Goal: Task Accomplishment & Management: Use online tool/utility

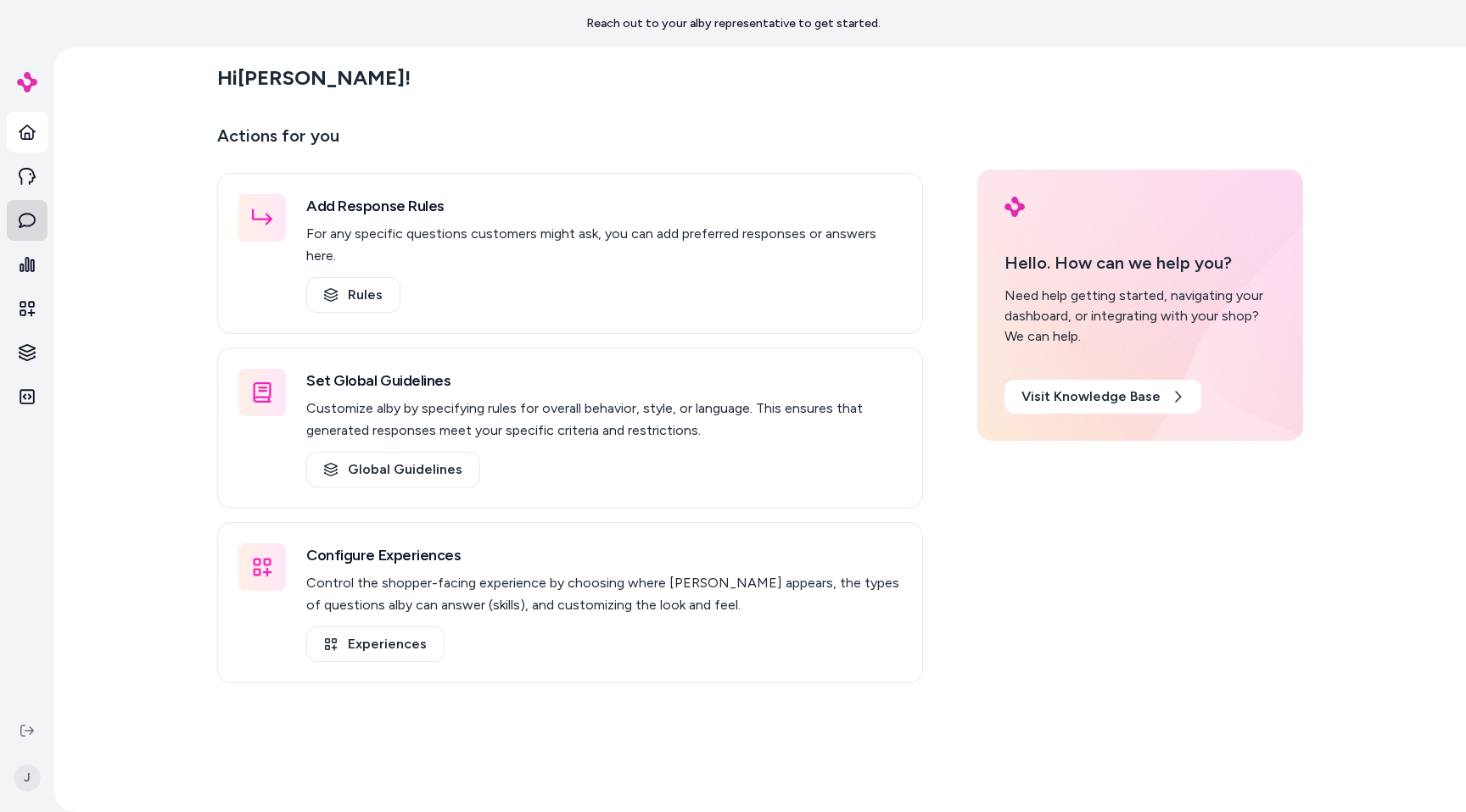
click at [39, 225] on link at bounding box center [27, 220] width 41 height 41
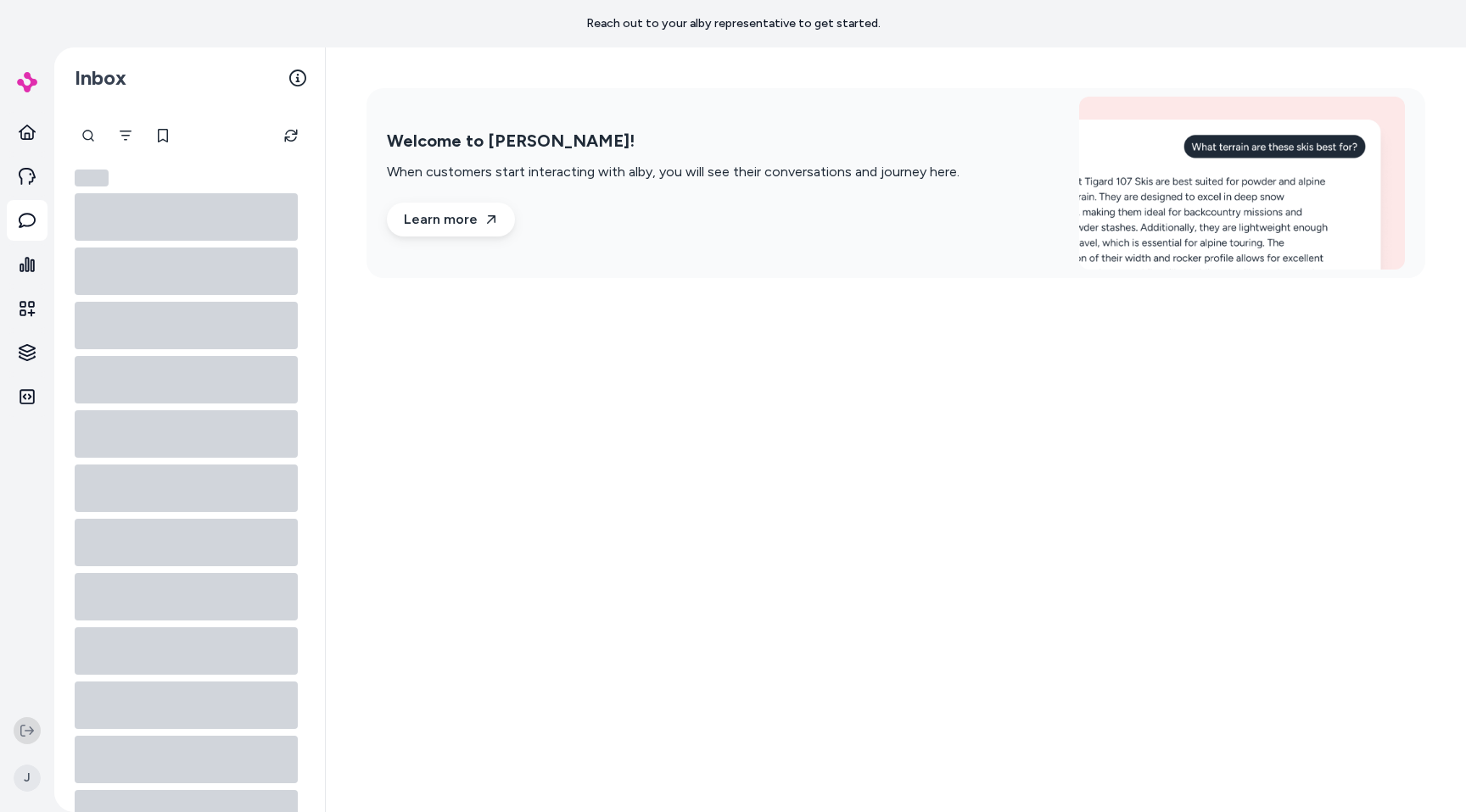
click at [26, 720] on button at bounding box center [27, 731] width 27 height 27
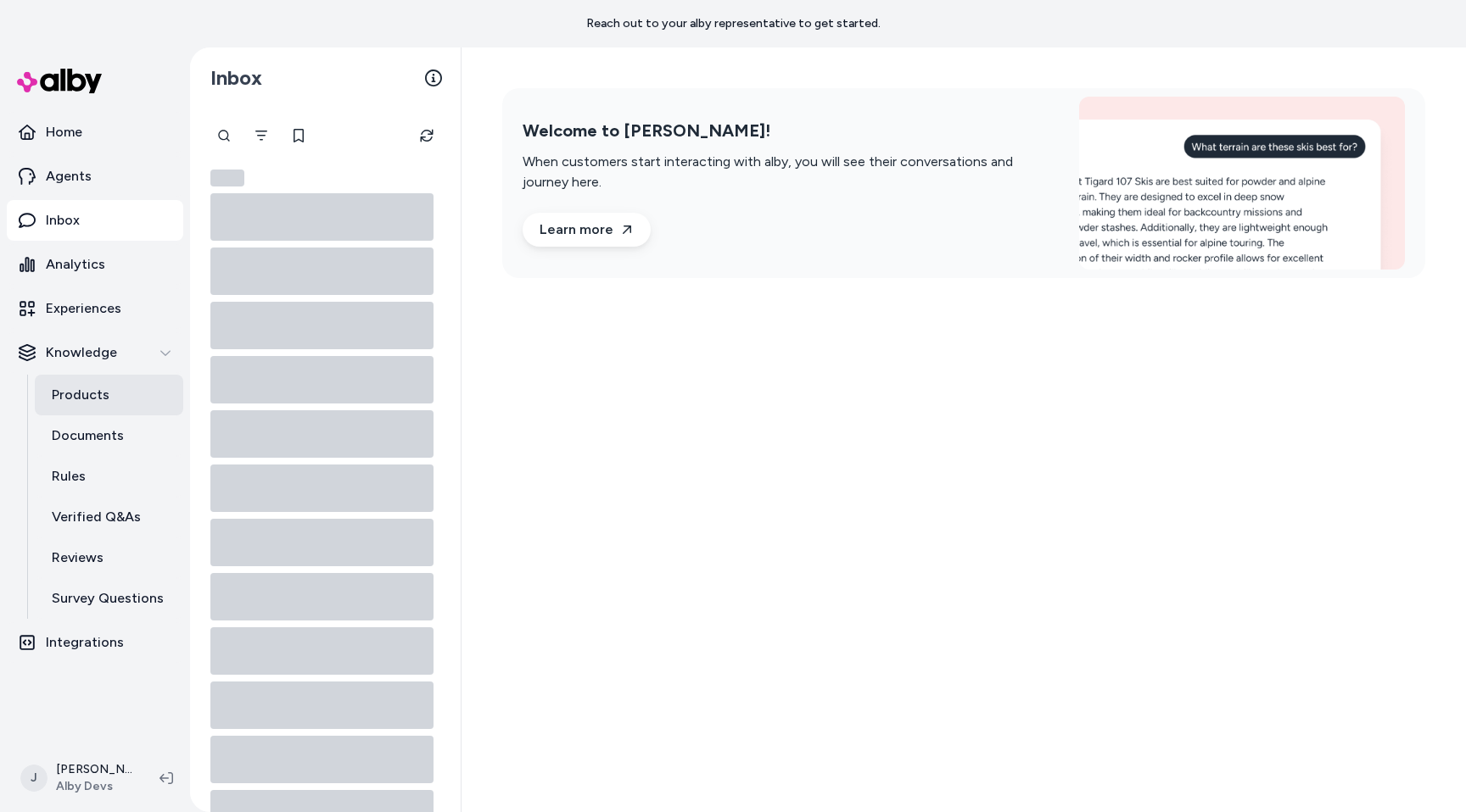
click at [131, 406] on link "Products" at bounding box center [109, 395] width 148 height 41
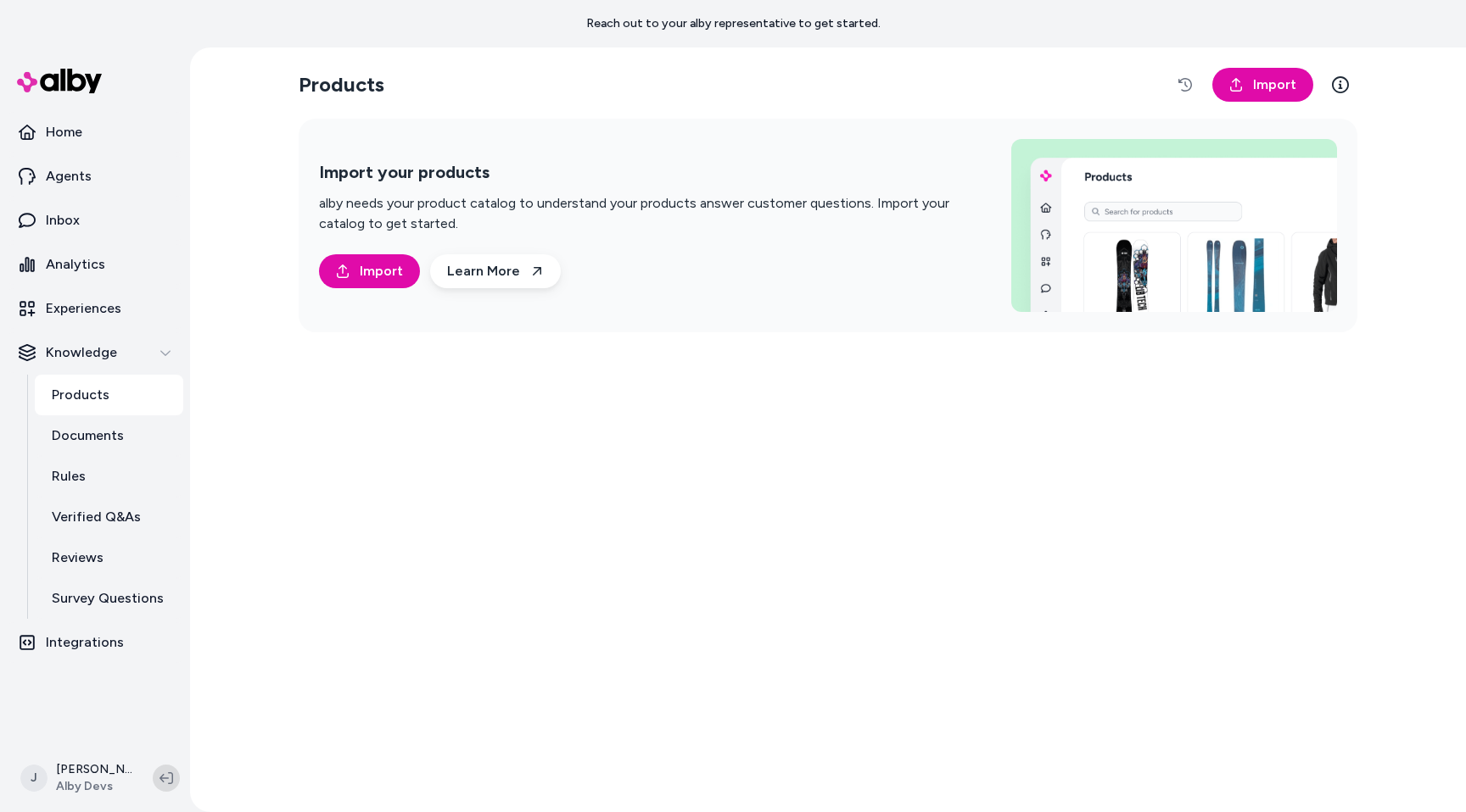
click at [165, 775] on icon at bounding box center [167, 779] width 14 height 14
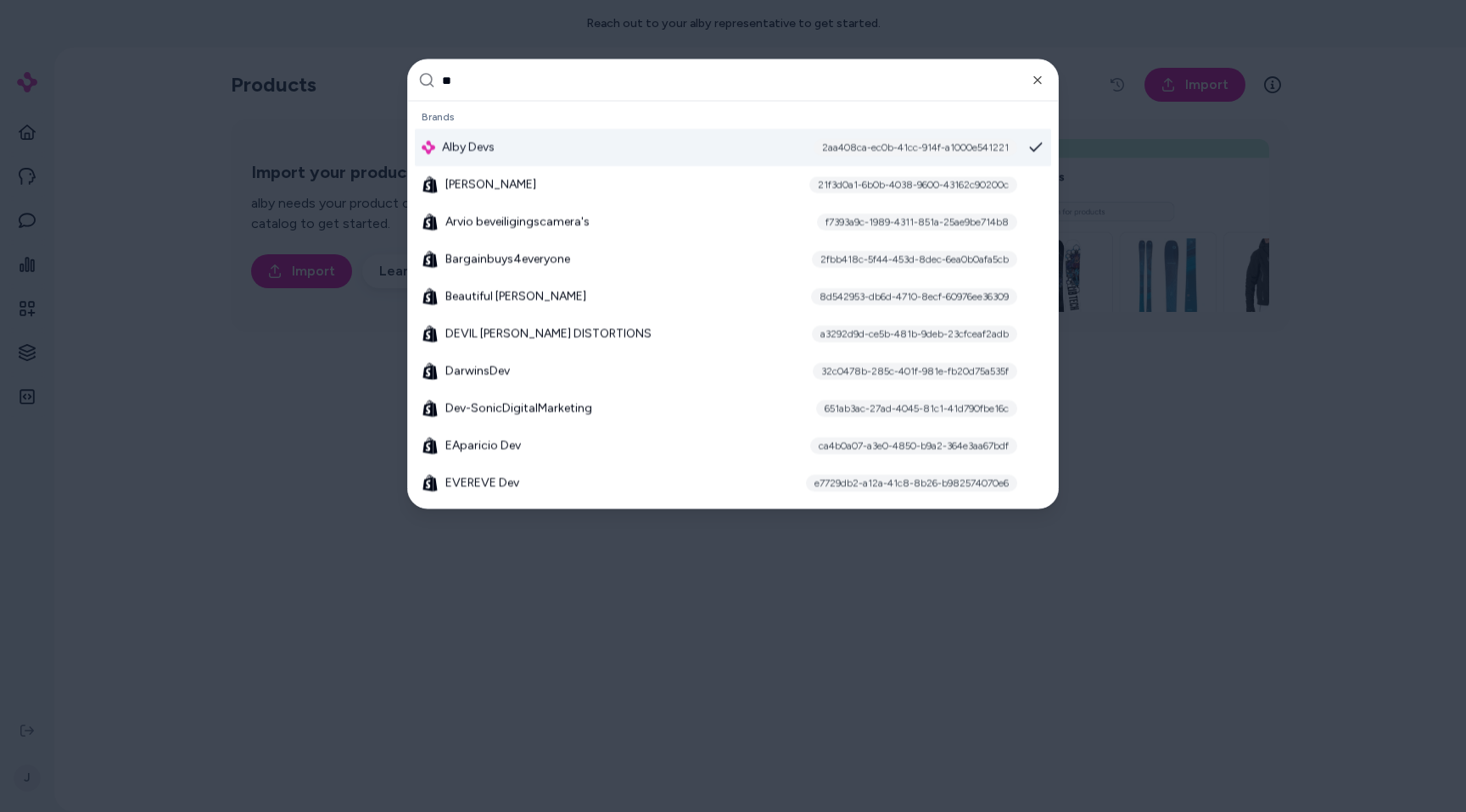
type input "***"
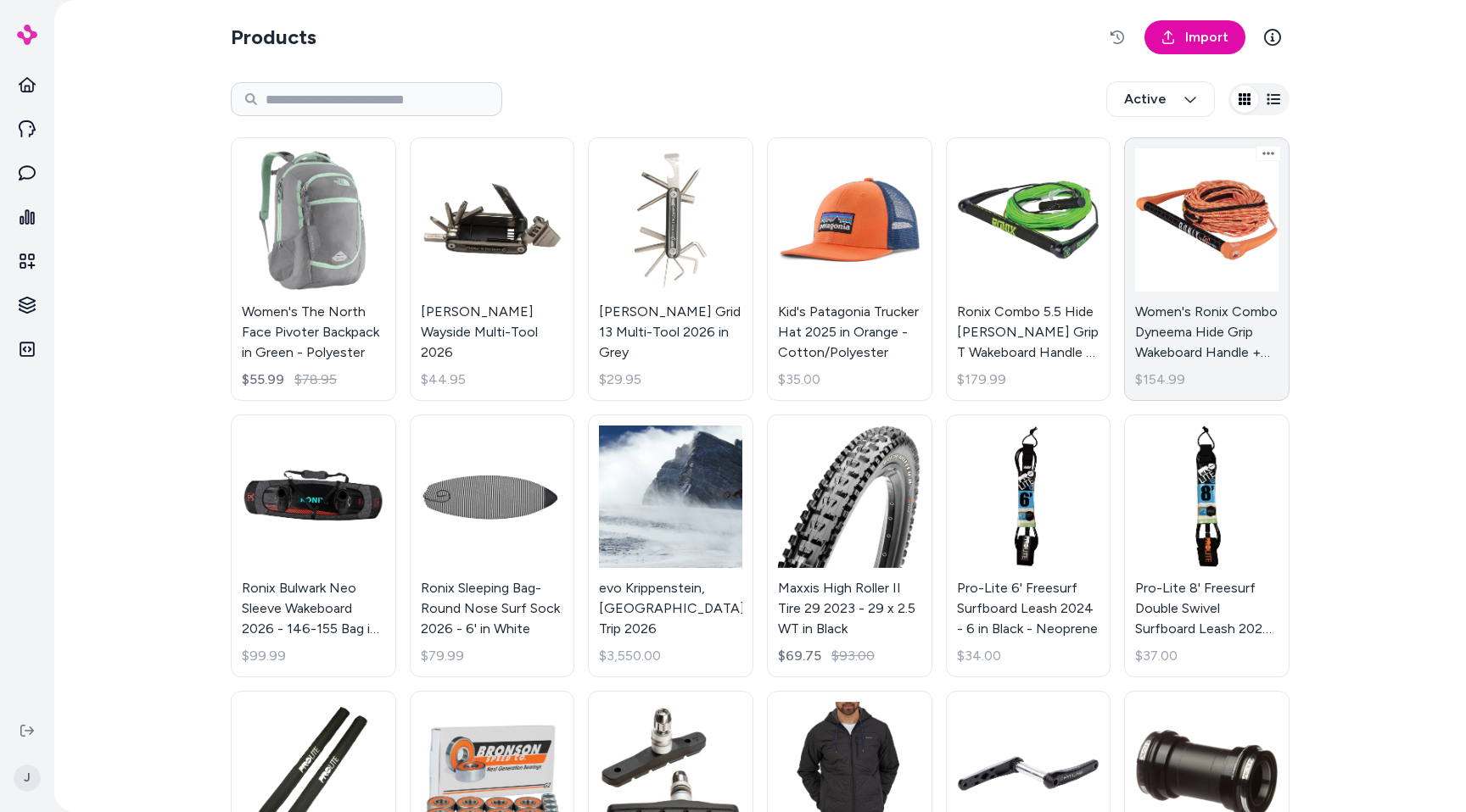
click at [1208, 289] on link "Women's Ronix Combo Dyneema Hide Grip Wakeboard Handle + 70 ft Mainline 2026 in…" at bounding box center [1207, 269] width 166 height 264
click at [1207, 39] on html "J Products Import Active Women's The North Face Pivoter Backpack in Green - Pol…" at bounding box center [733, 406] width 1466 height 812
click at [1207, 39] on span "Import" at bounding box center [1207, 37] width 43 height 20
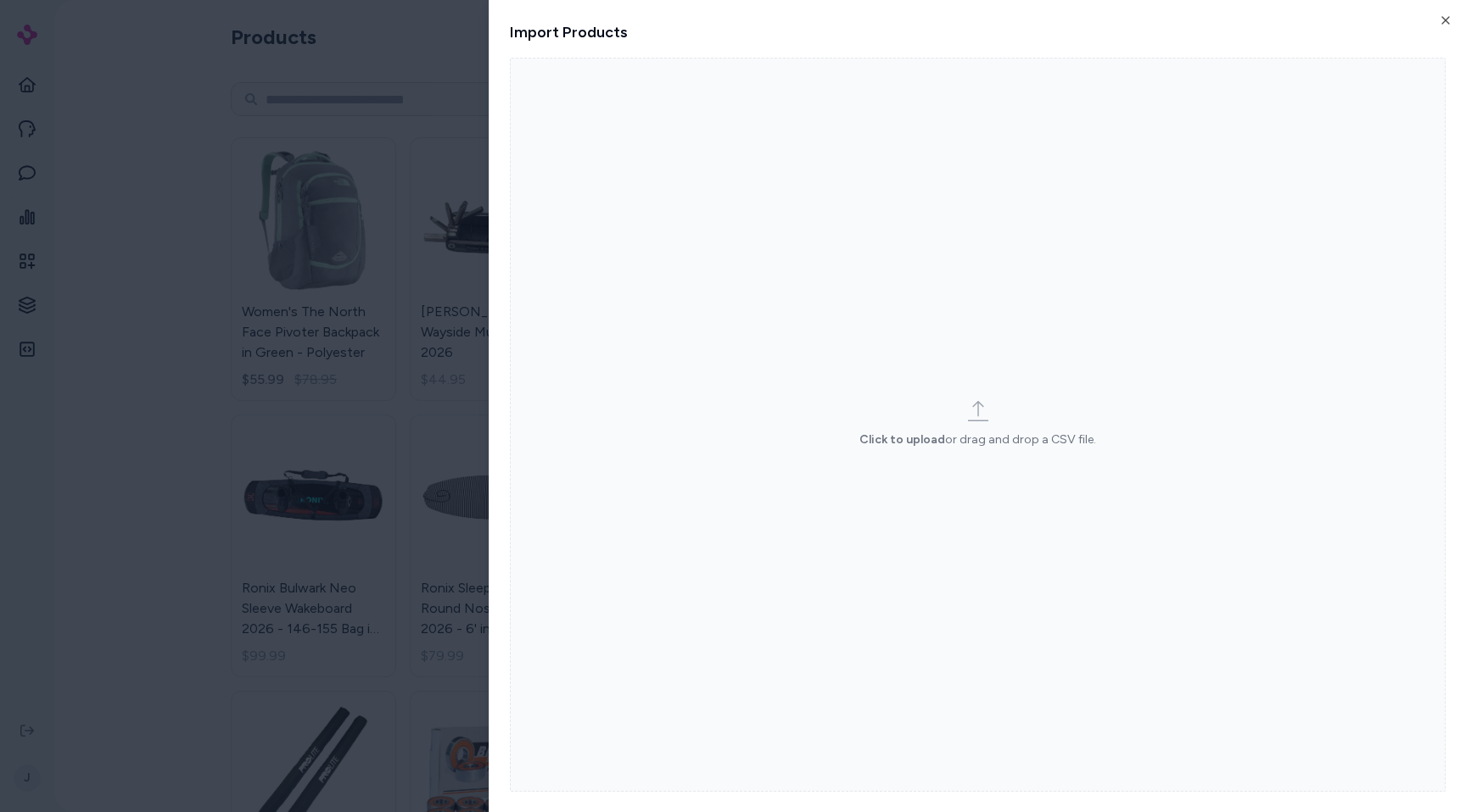
click at [1090, 331] on label "Click to upload or drag and drop a CSV file." at bounding box center [977, 424] width 935 height 734
click at [0, 0] on input "Click to upload or drag and drop a CSV file." at bounding box center [0, 0] width 0 height 0
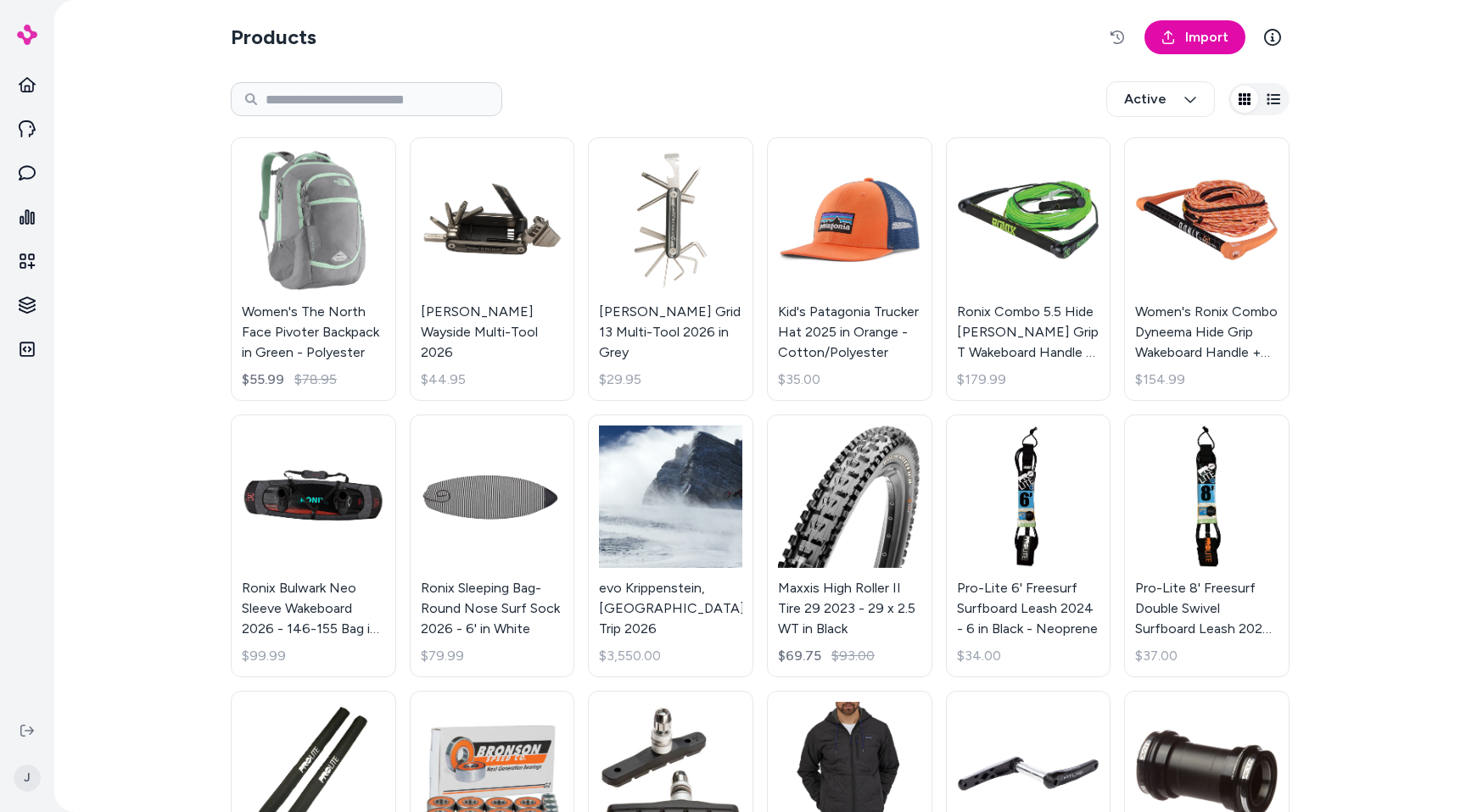
click at [913, 58] on section "Products Import" at bounding box center [761, 37] width 1059 height 48
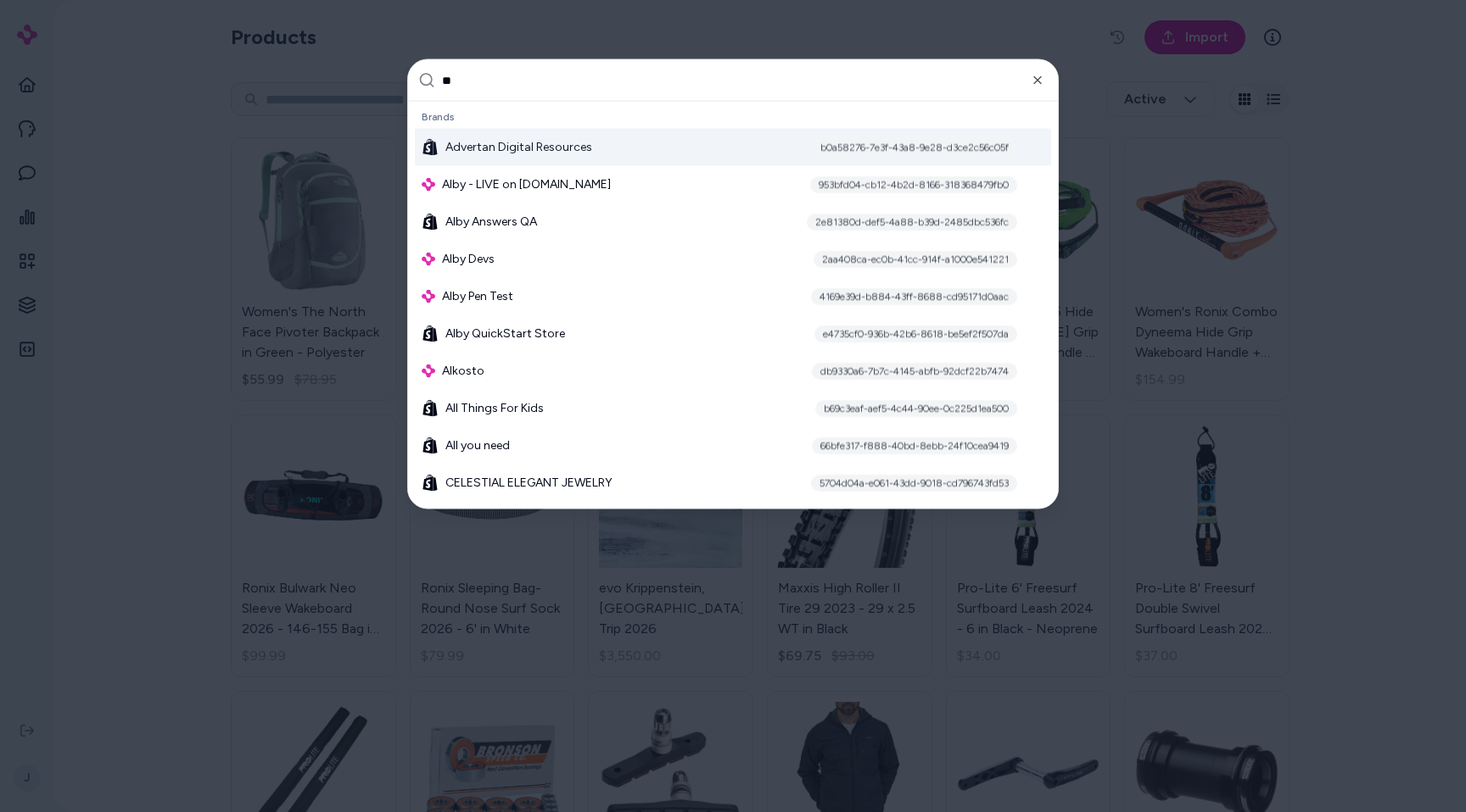
type input "***"
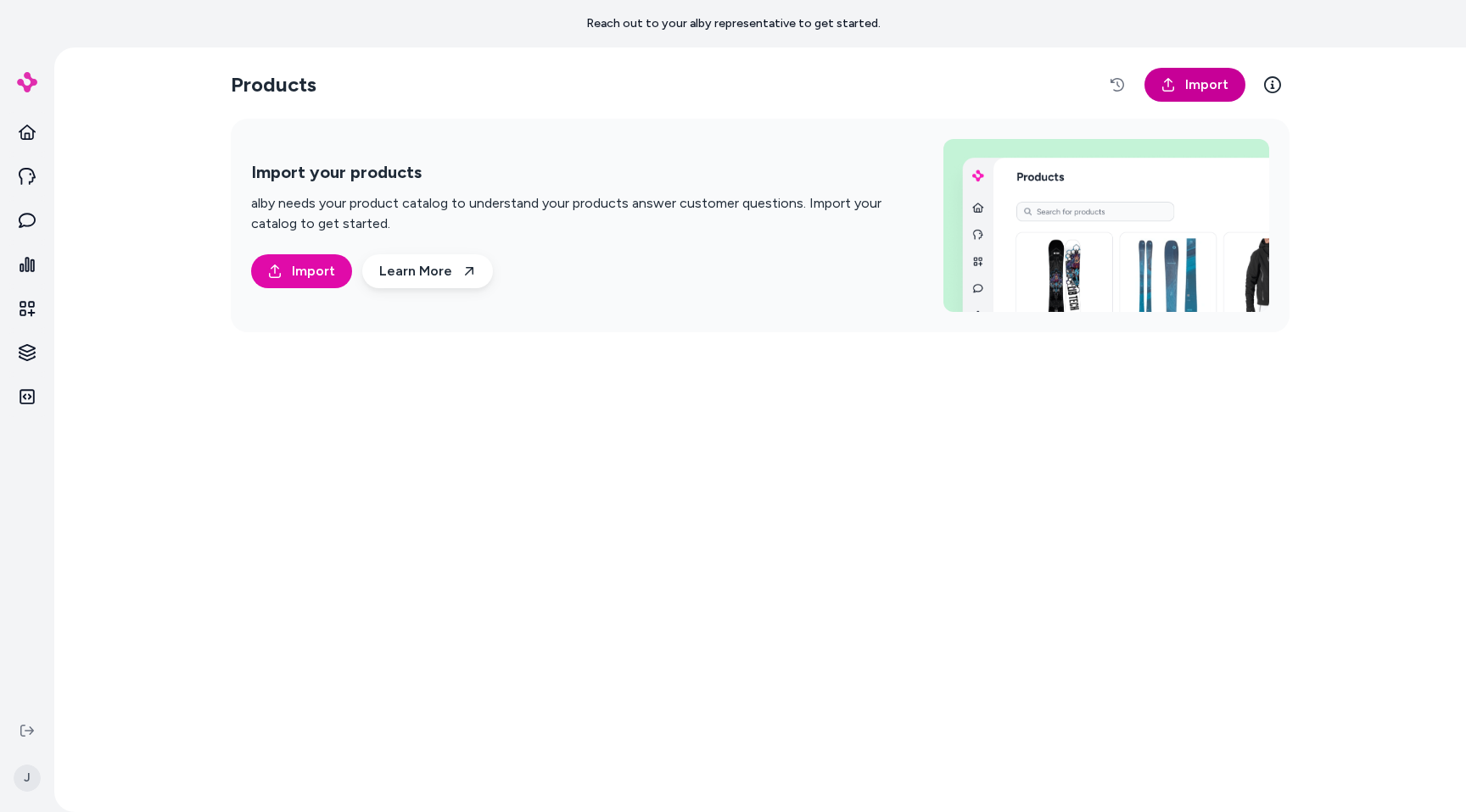
click at [1176, 93] on link "Import" at bounding box center [1195, 85] width 101 height 34
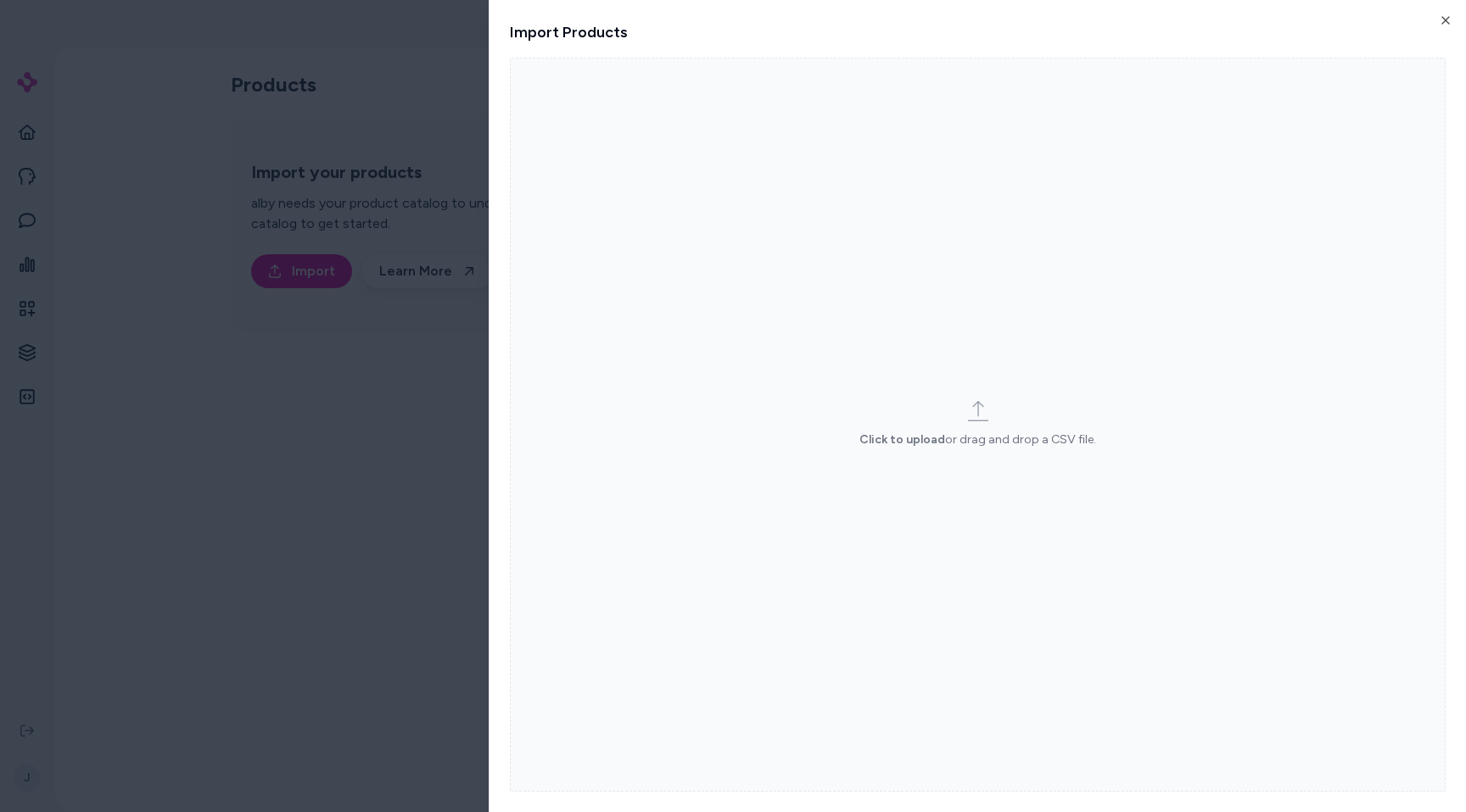
click at [810, 326] on label "Click to upload or drag and drop a CSV file." at bounding box center [977, 424] width 935 height 734
click at [0, 0] on input "Click to upload or drag and drop a CSV file." at bounding box center [0, 0] width 0 height 0
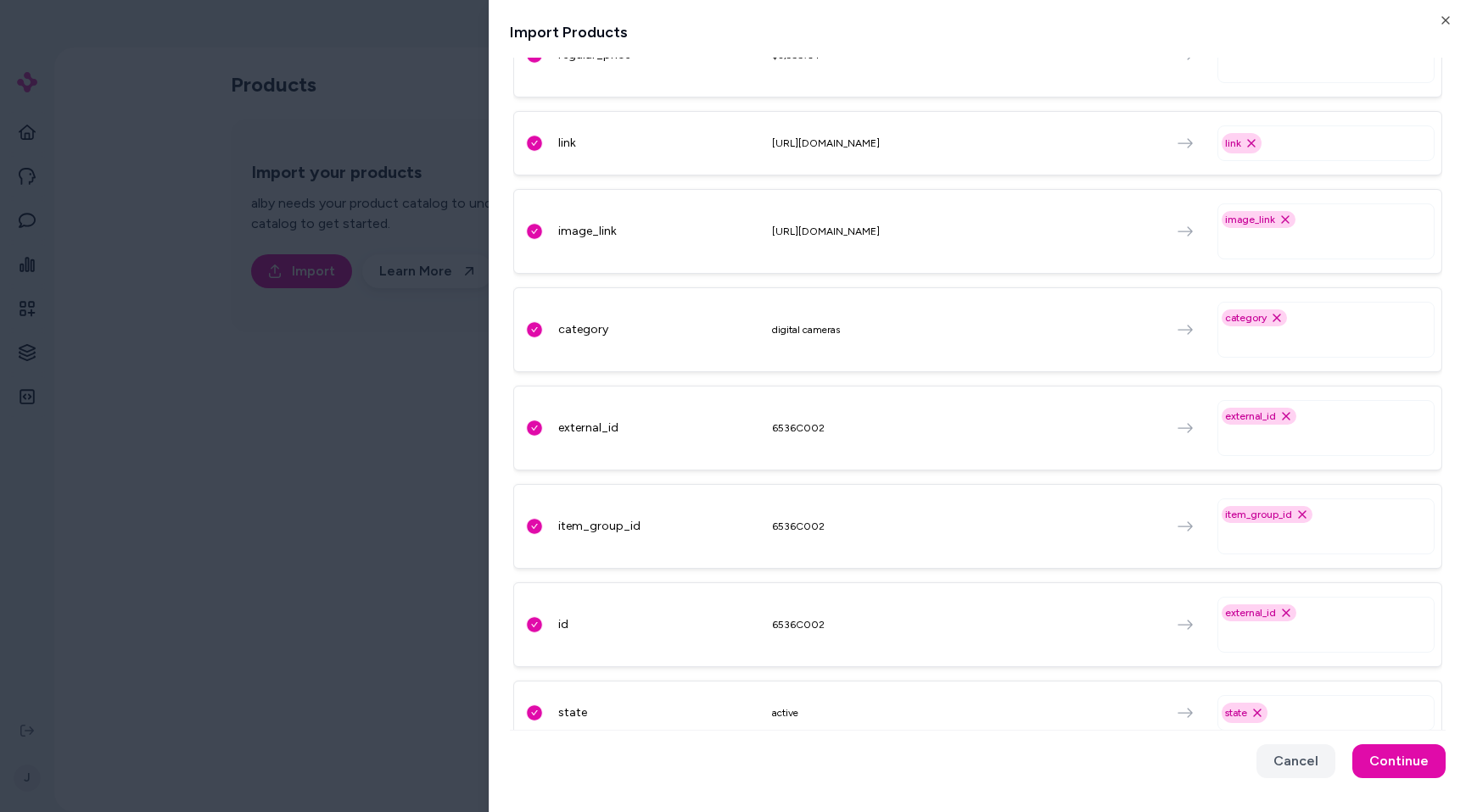
scroll to position [505, 0]
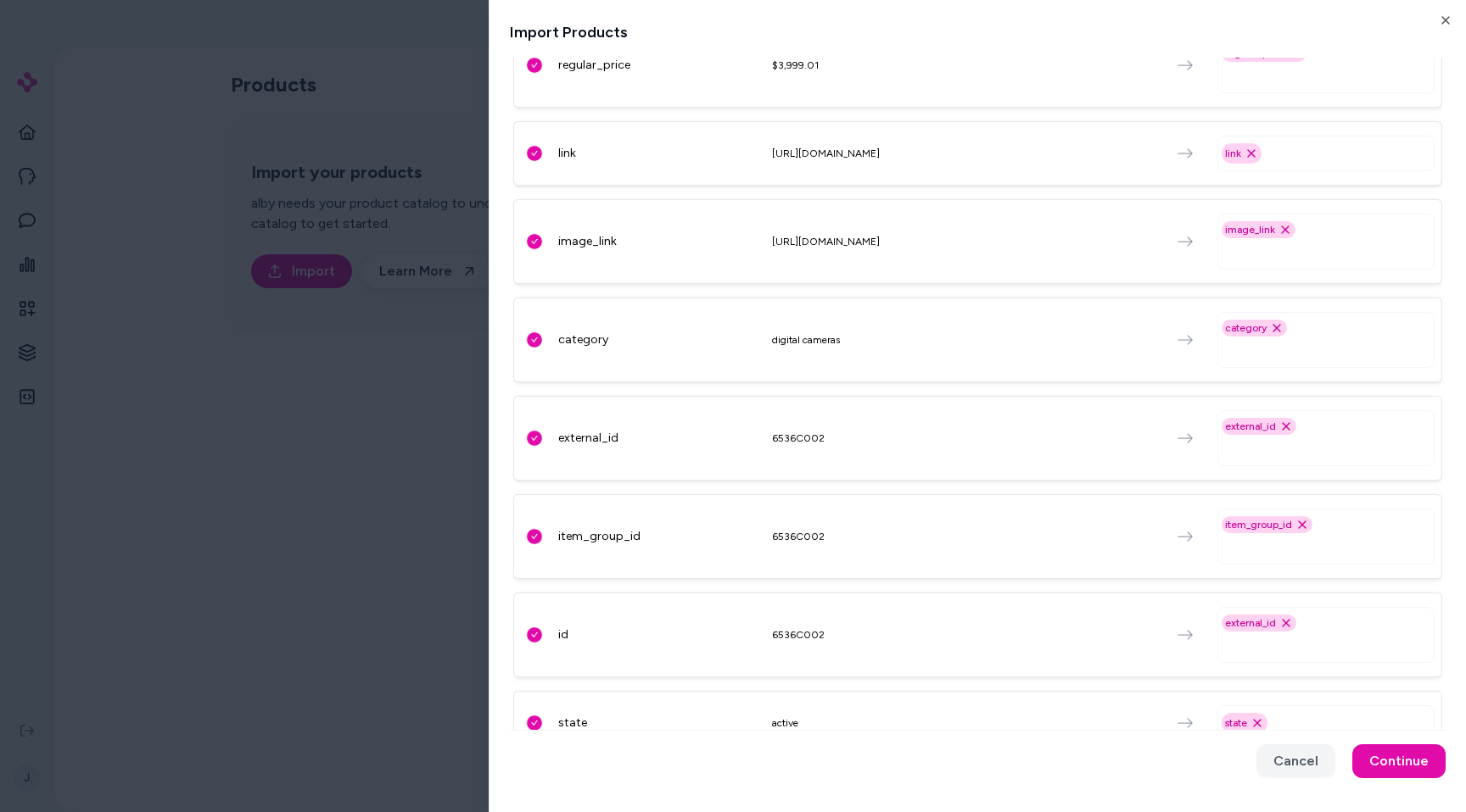
click at [1352, 564] on div "item_group_id Remove item_group_id option" at bounding box center [1326, 536] width 218 height 69
click at [1351, 540] on input "text" at bounding box center [1328, 547] width 202 height 20
click at [1320, 633] on div "availability_date" at bounding box center [1326, 638] width 202 height 23
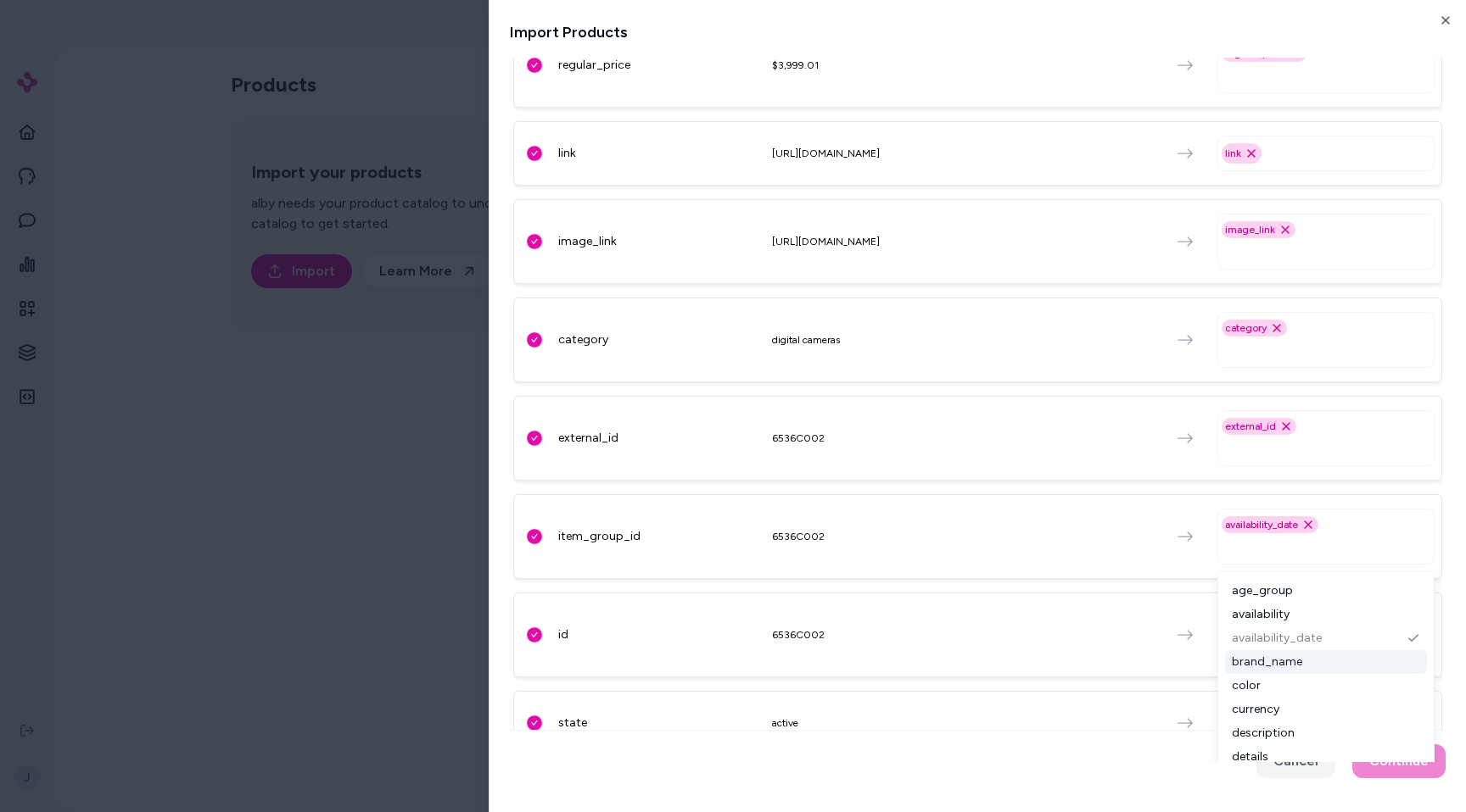
click at [1323, 661] on div "brand_name" at bounding box center [1326, 662] width 202 height 23
click at [1323, 687] on div "color" at bounding box center [1326, 685] width 202 height 23
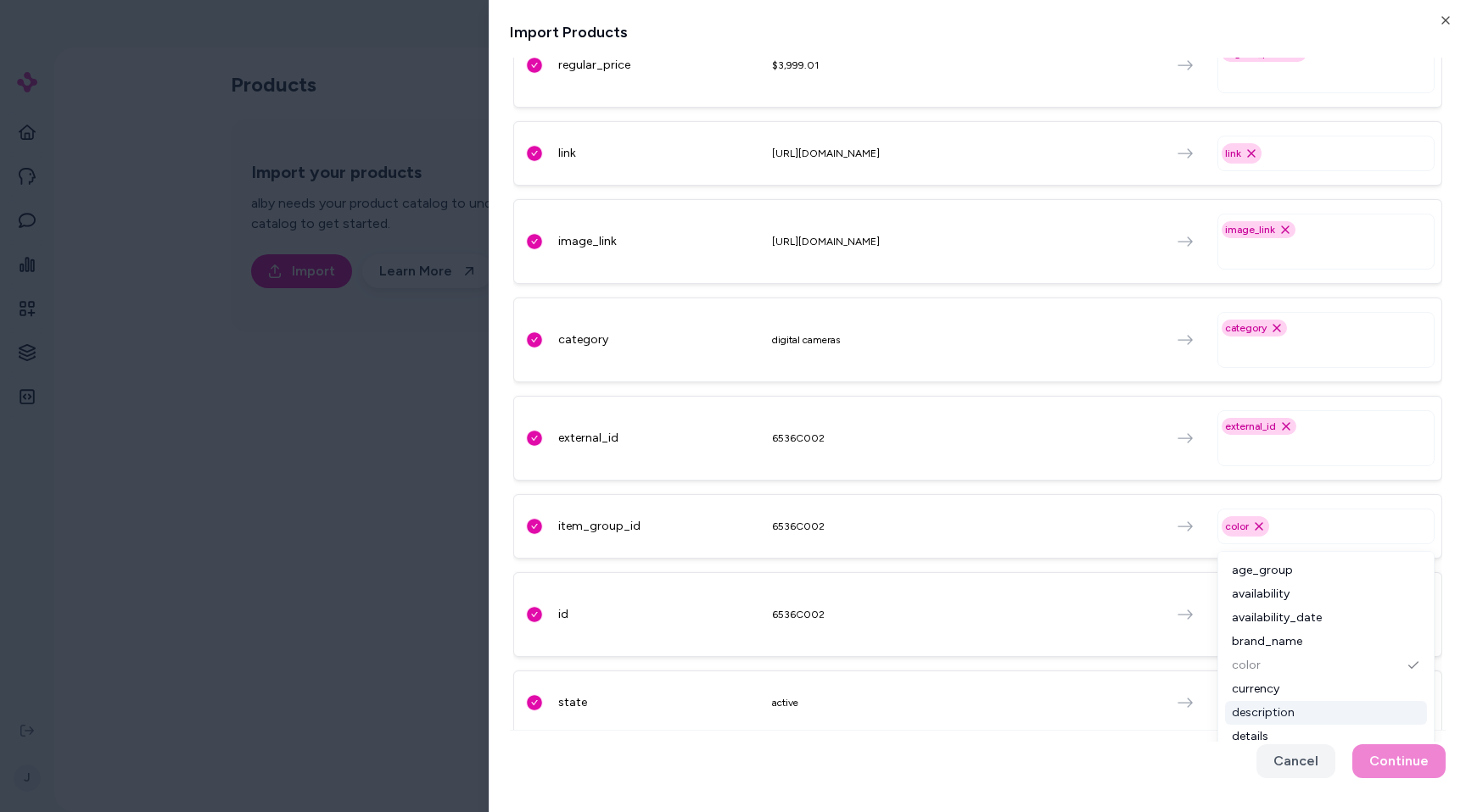
click at [1323, 709] on div "description" at bounding box center [1326, 713] width 202 height 23
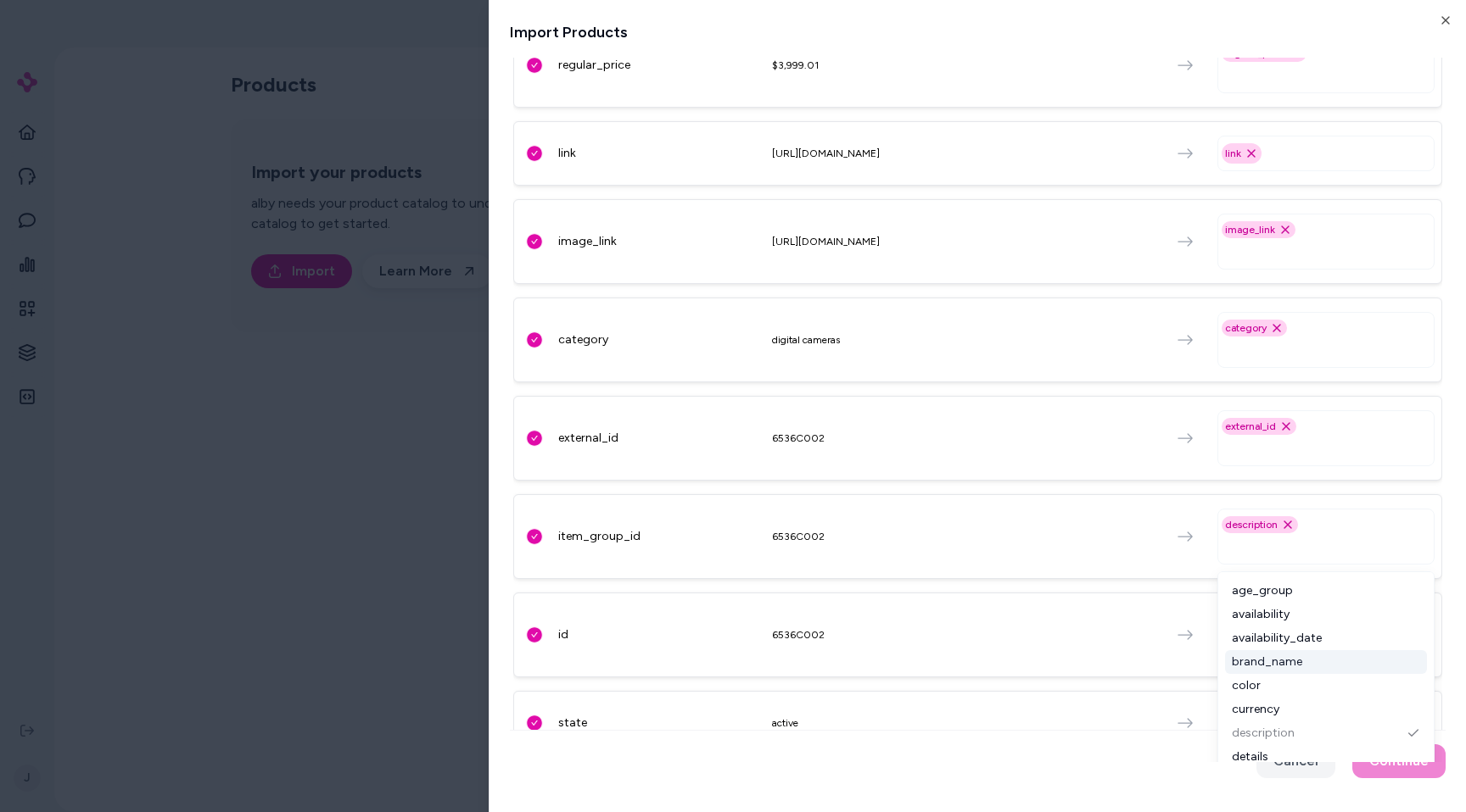
click at [1320, 661] on div "brand_name" at bounding box center [1326, 662] width 202 height 23
click at [1320, 603] on div "availability" at bounding box center [1326, 614] width 202 height 23
click at [1318, 628] on div "availability_date" at bounding box center [1326, 638] width 202 height 23
click at [1318, 707] on div "other_details" at bounding box center [1326, 715] width 202 height 23
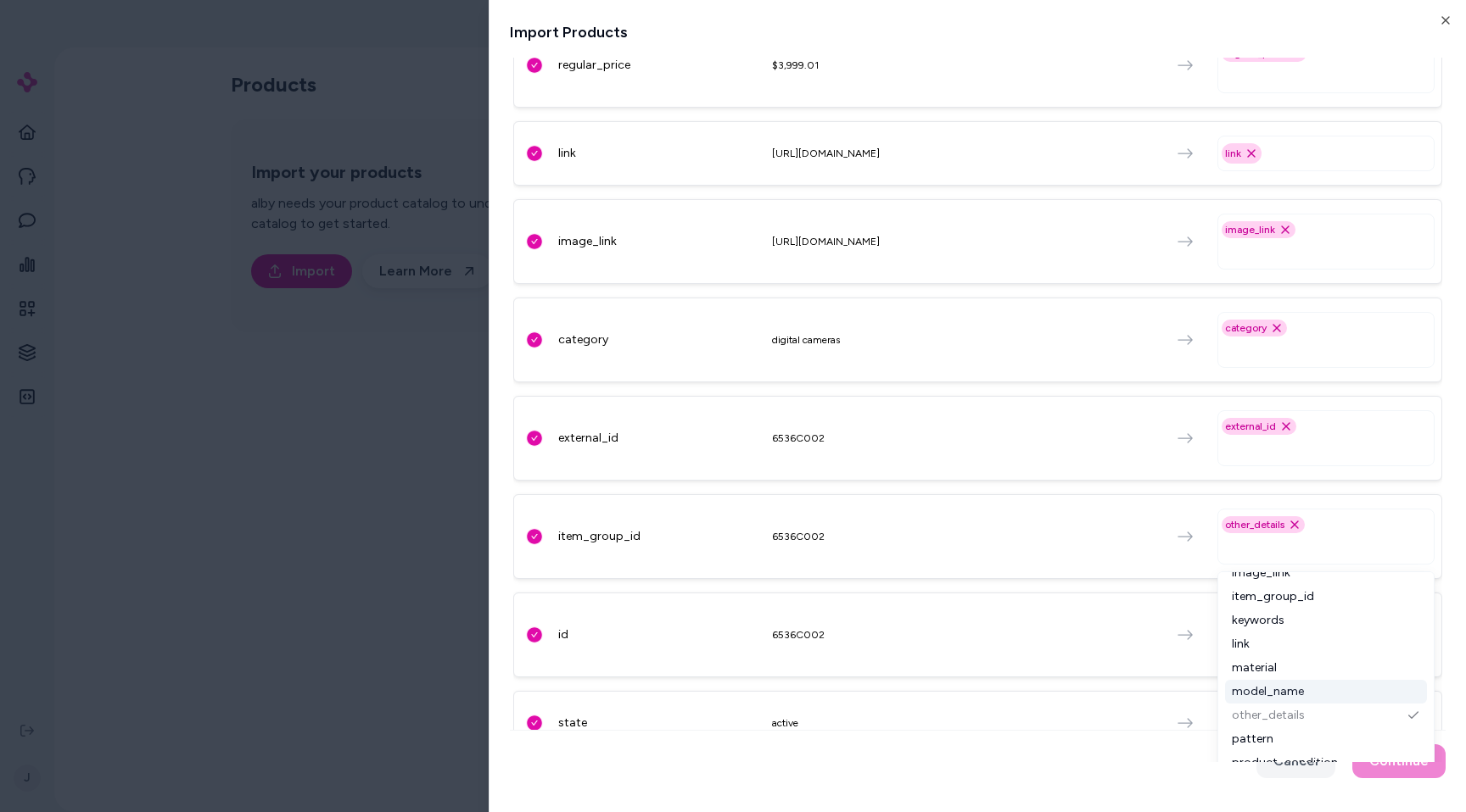
click at [1313, 685] on div "model_name" at bounding box center [1326, 692] width 202 height 23
click at [1313, 664] on div "material" at bounding box center [1326, 668] width 202 height 23
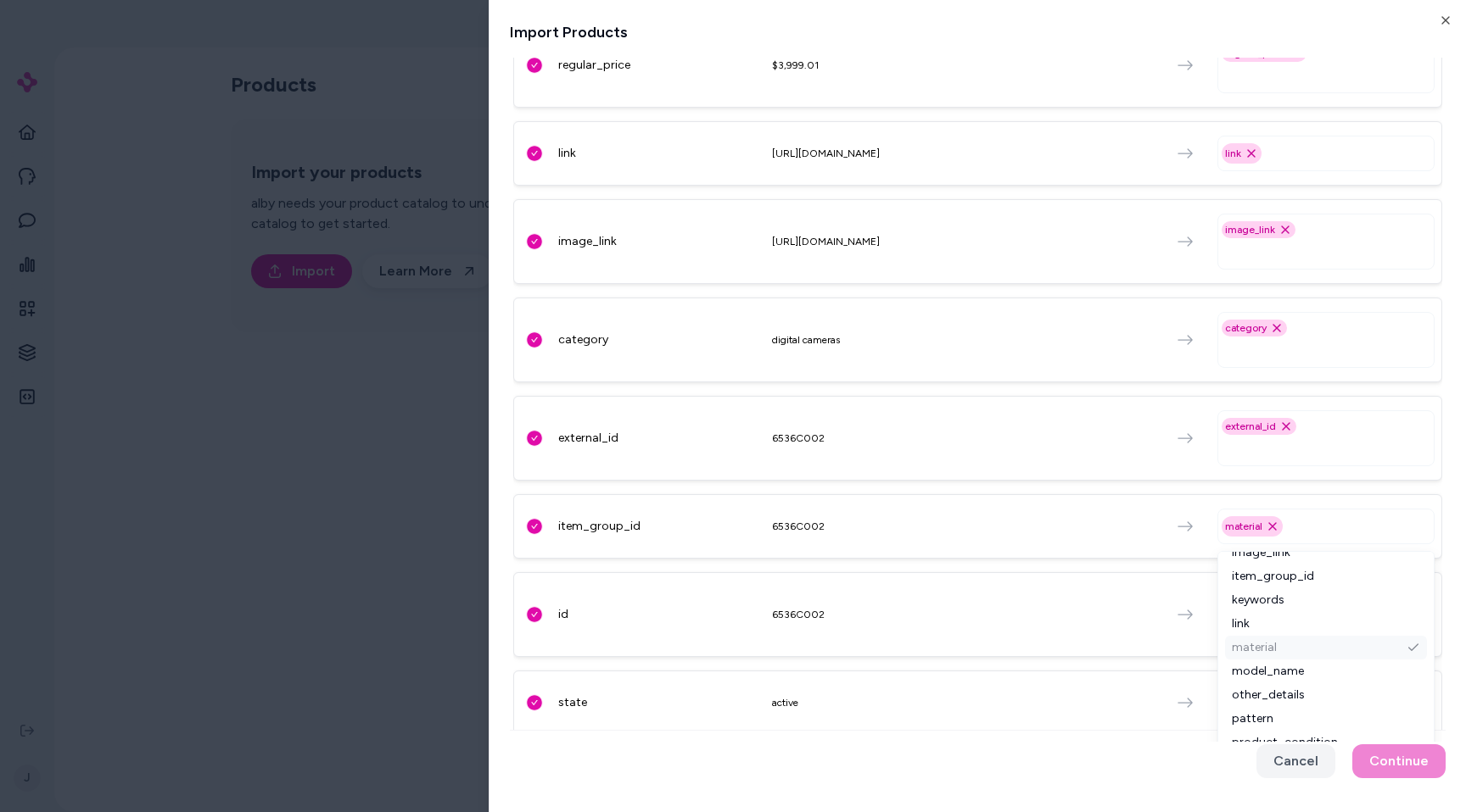
click at [1313, 644] on div "material" at bounding box center [1326, 647] width 202 height 23
click at [1313, 612] on div "link" at bounding box center [1326, 624] width 202 height 23
click at [1313, 588] on div "item_group_id" at bounding box center [1326, 576] width 202 height 23
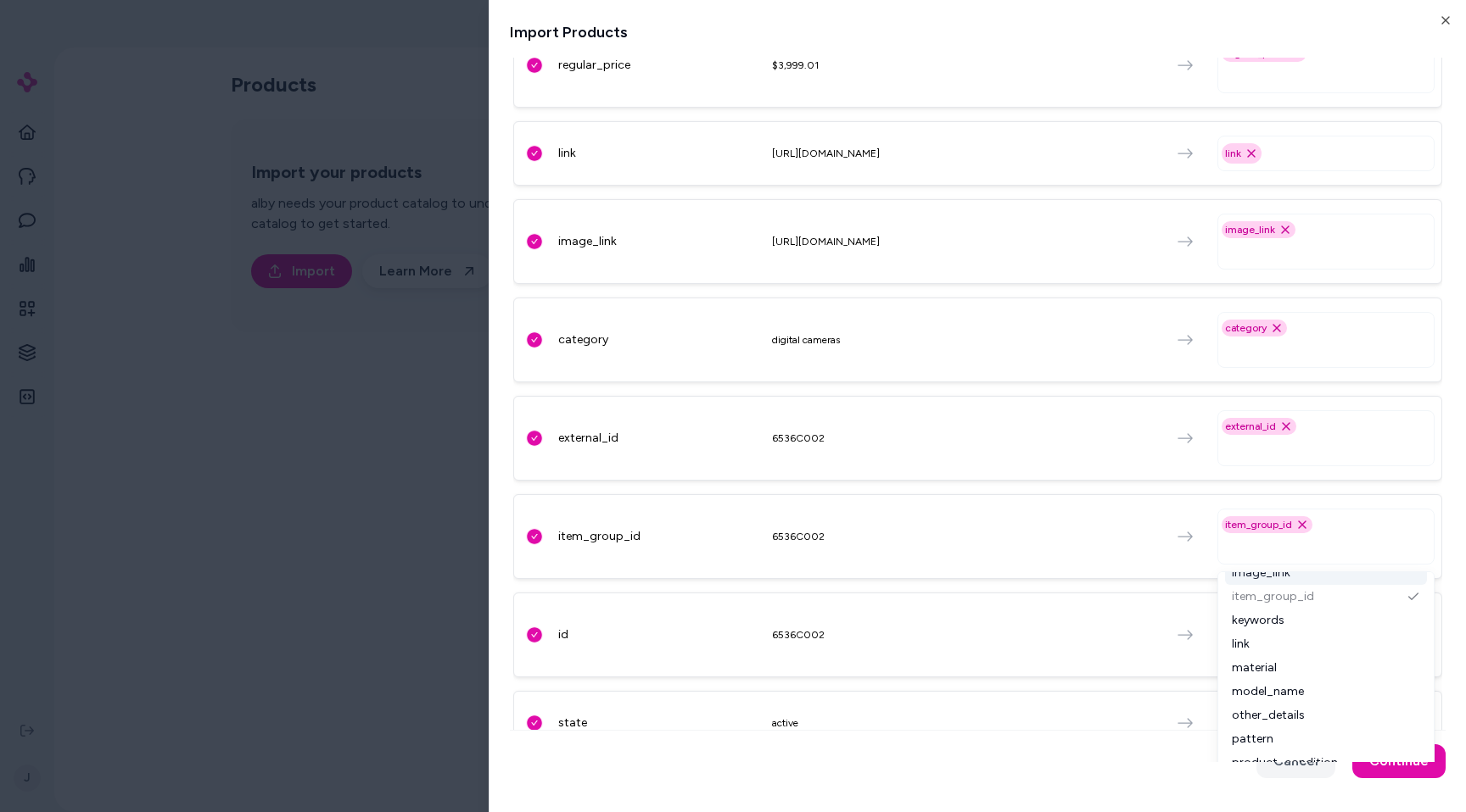
click at [1317, 574] on div "image_link" at bounding box center [1326, 573] width 202 height 23
click at [1359, 530] on div "image_link Remove image_link option" at bounding box center [1326, 536] width 218 height 56
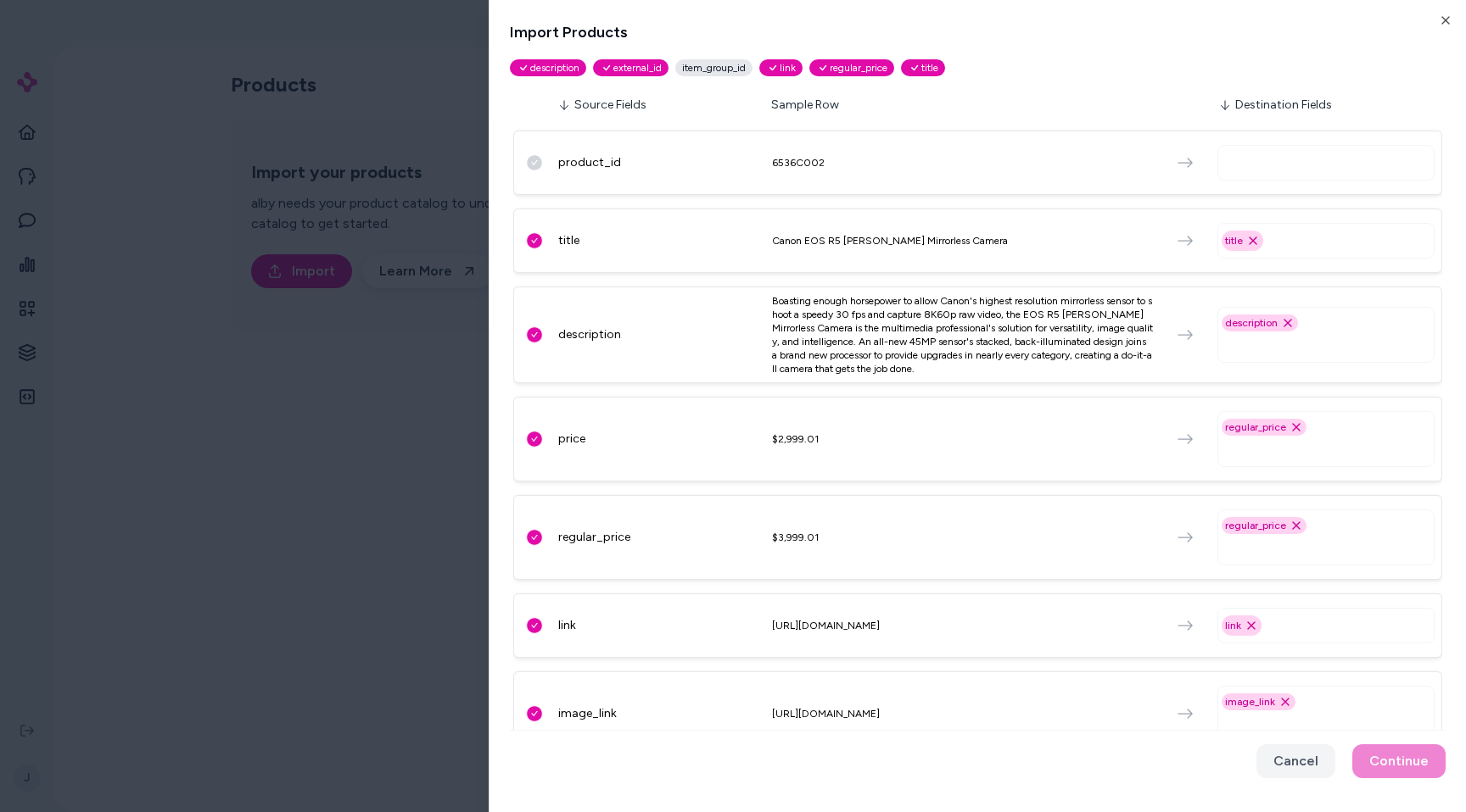
scroll to position [0, 0]
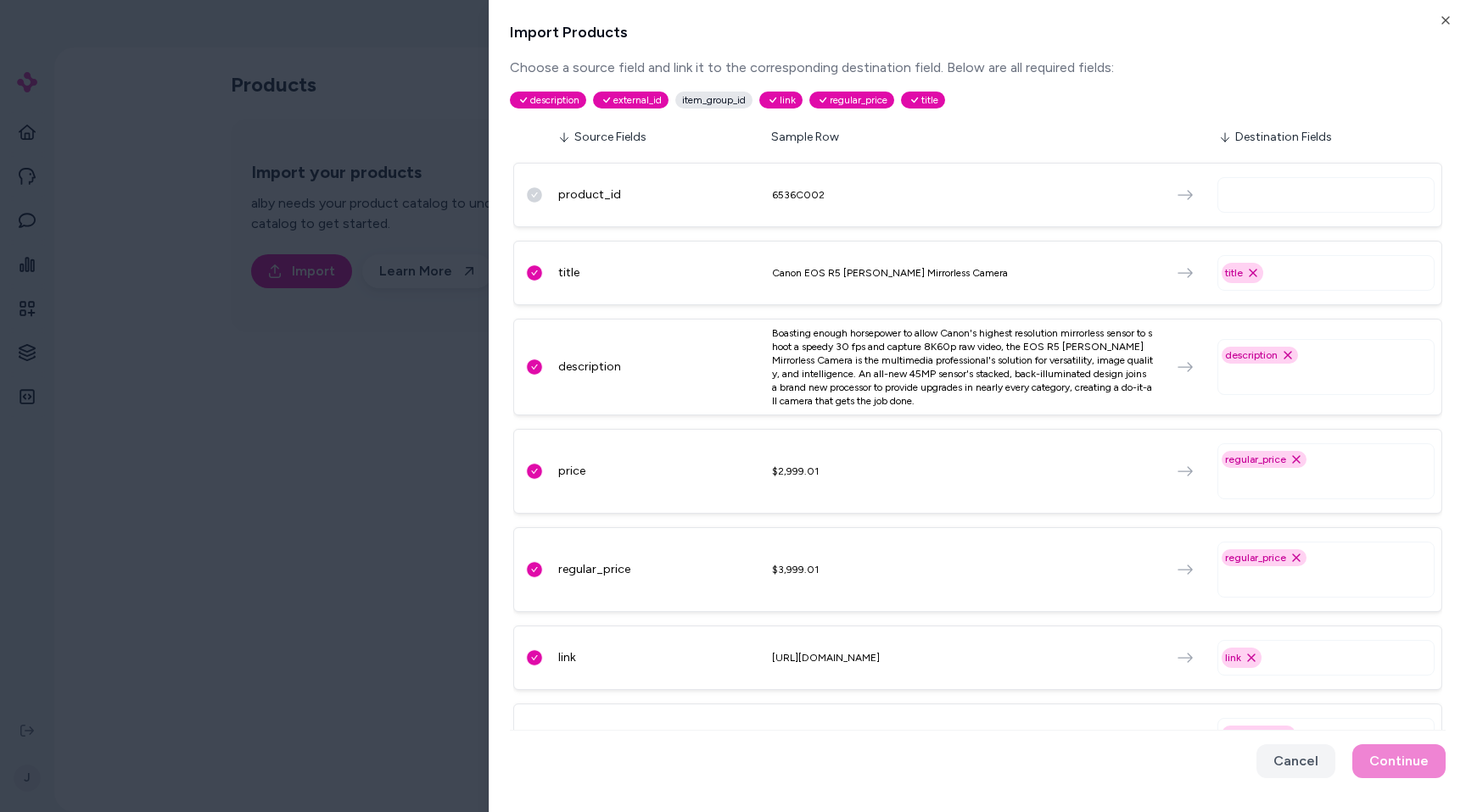
click at [1340, 192] on input "text" at bounding box center [1328, 195] width 202 height 20
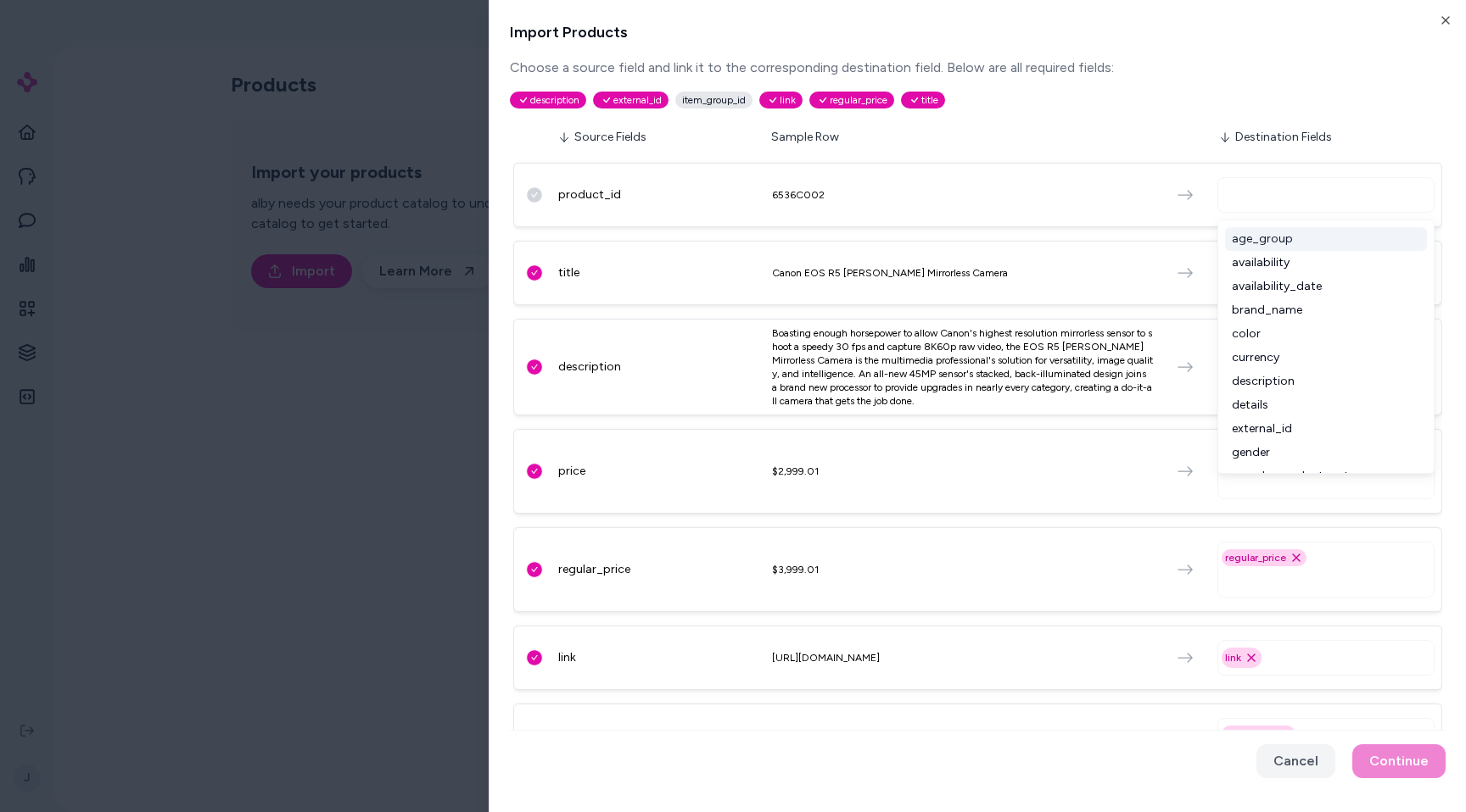
click at [1327, 312] on div "brand_name" at bounding box center [1326, 310] width 202 height 23
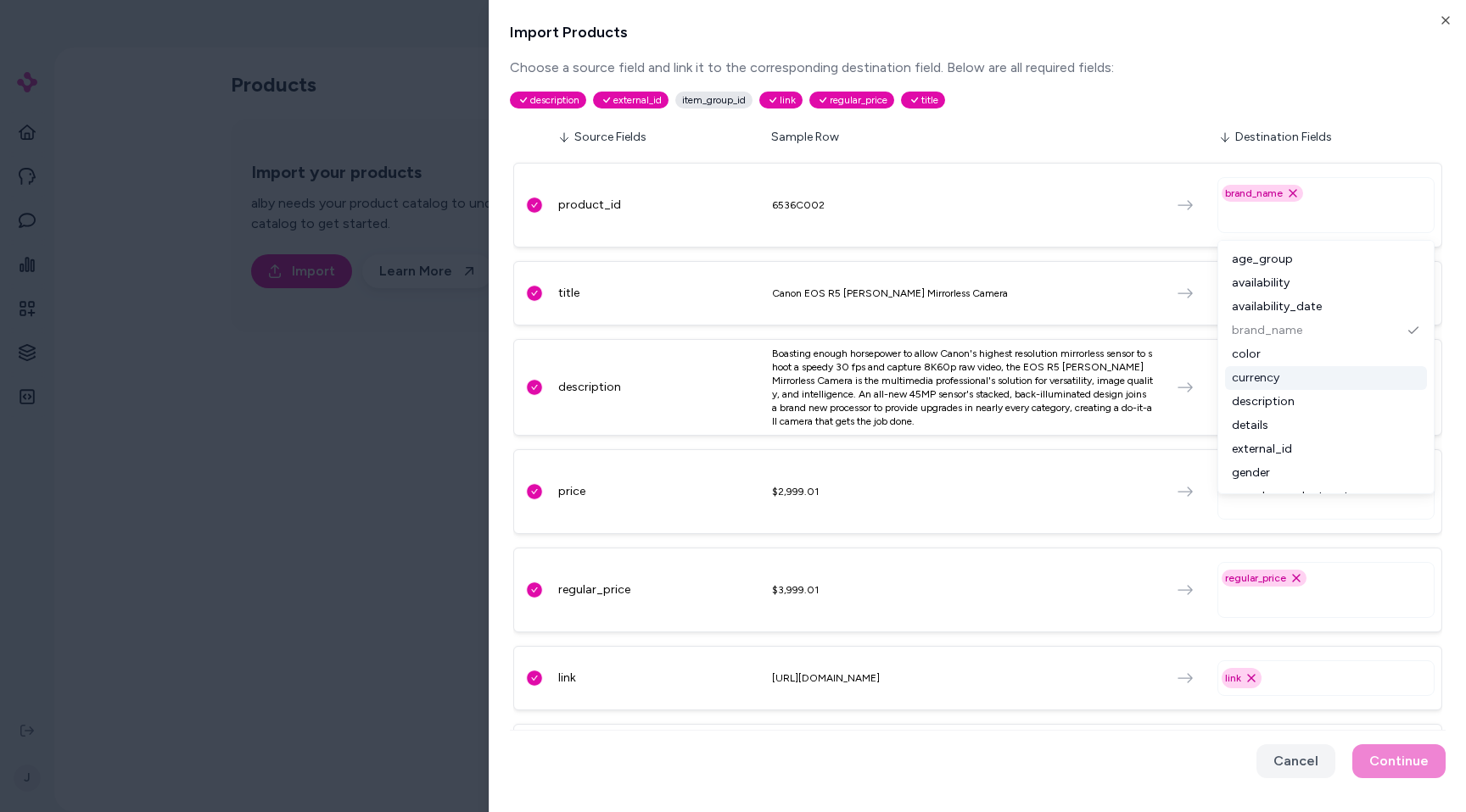
click at [1324, 367] on div "currency" at bounding box center [1326, 378] width 202 height 23
click at [1324, 405] on div "description" at bounding box center [1326, 402] width 202 height 23
click at [1324, 433] on div "details" at bounding box center [1326, 425] width 202 height 23
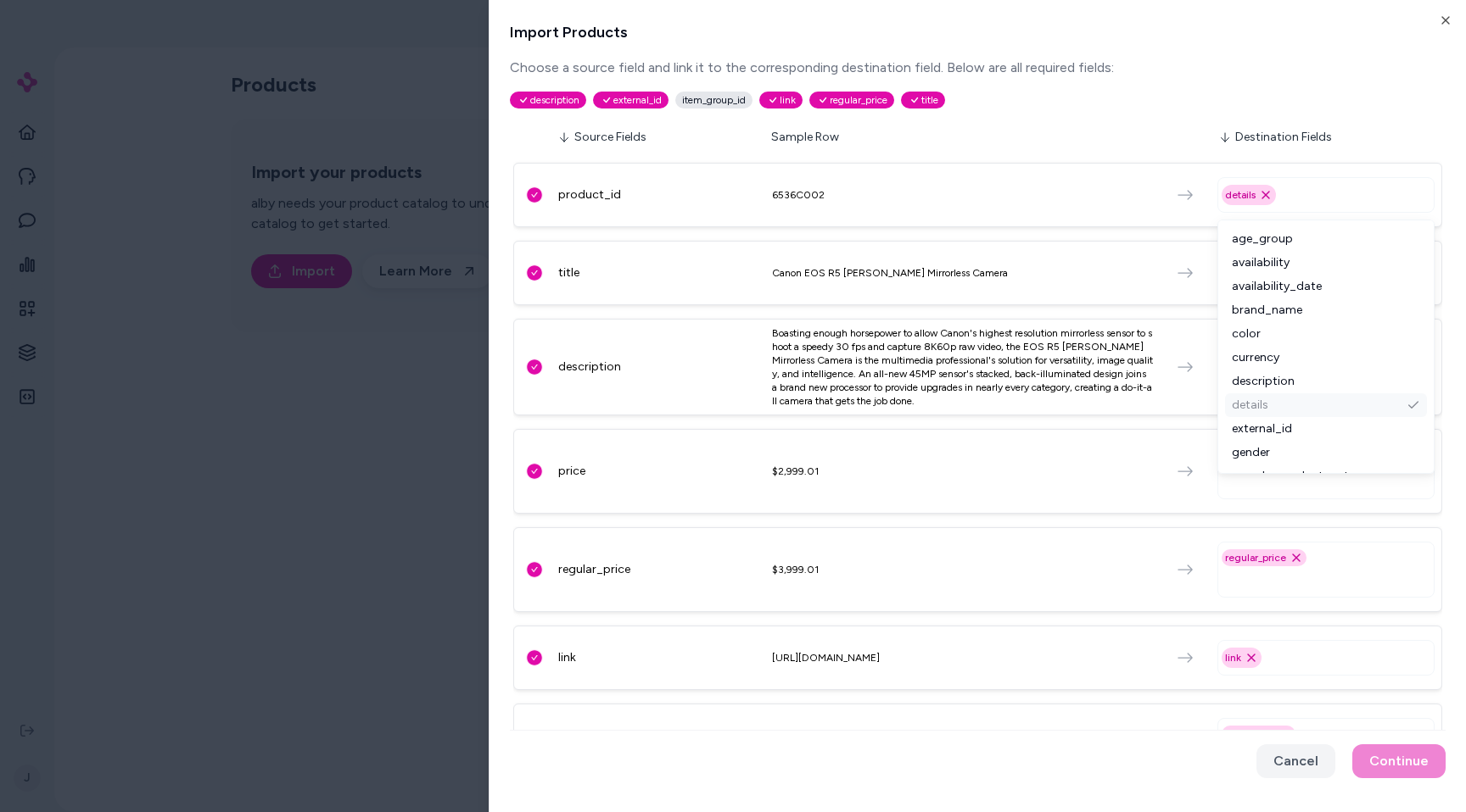
click at [1135, 349] on div "Boasting enough horsepower to allow Canon's highest resolution mirrorless senso…" at bounding box center [963, 367] width 381 height 82
click at [1355, 276] on input "text" at bounding box center [1352, 273] width 157 height 20
click at [1318, 413] on div "color" at bounding box center [1326, 412] width 202 height 23
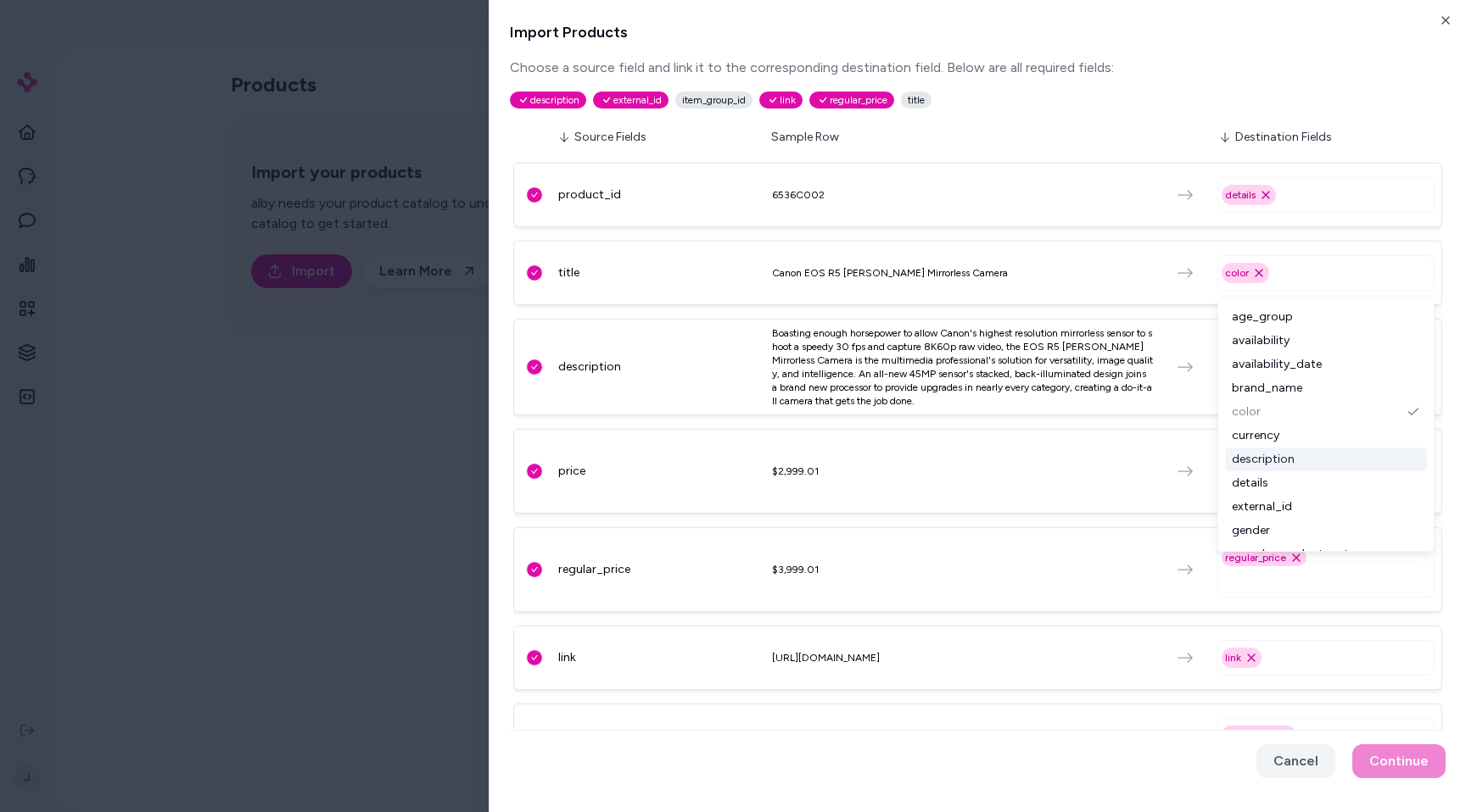
click at [1323, 471] on div "description" at bounding box center [1326, 459] width 202 height 23
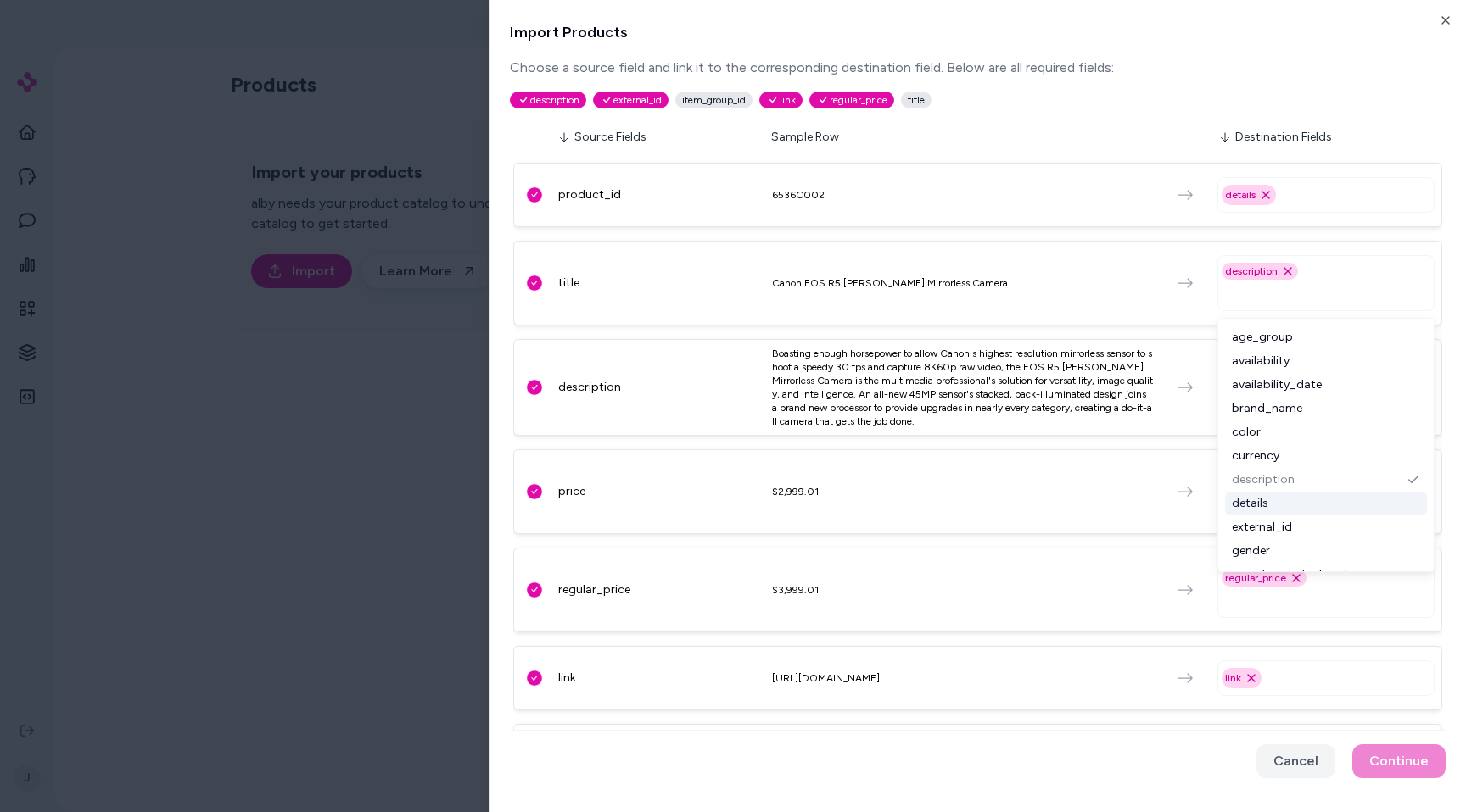
click at [1325, 502] on div "details" at bounding box center [1326, 503] width 202 height 23
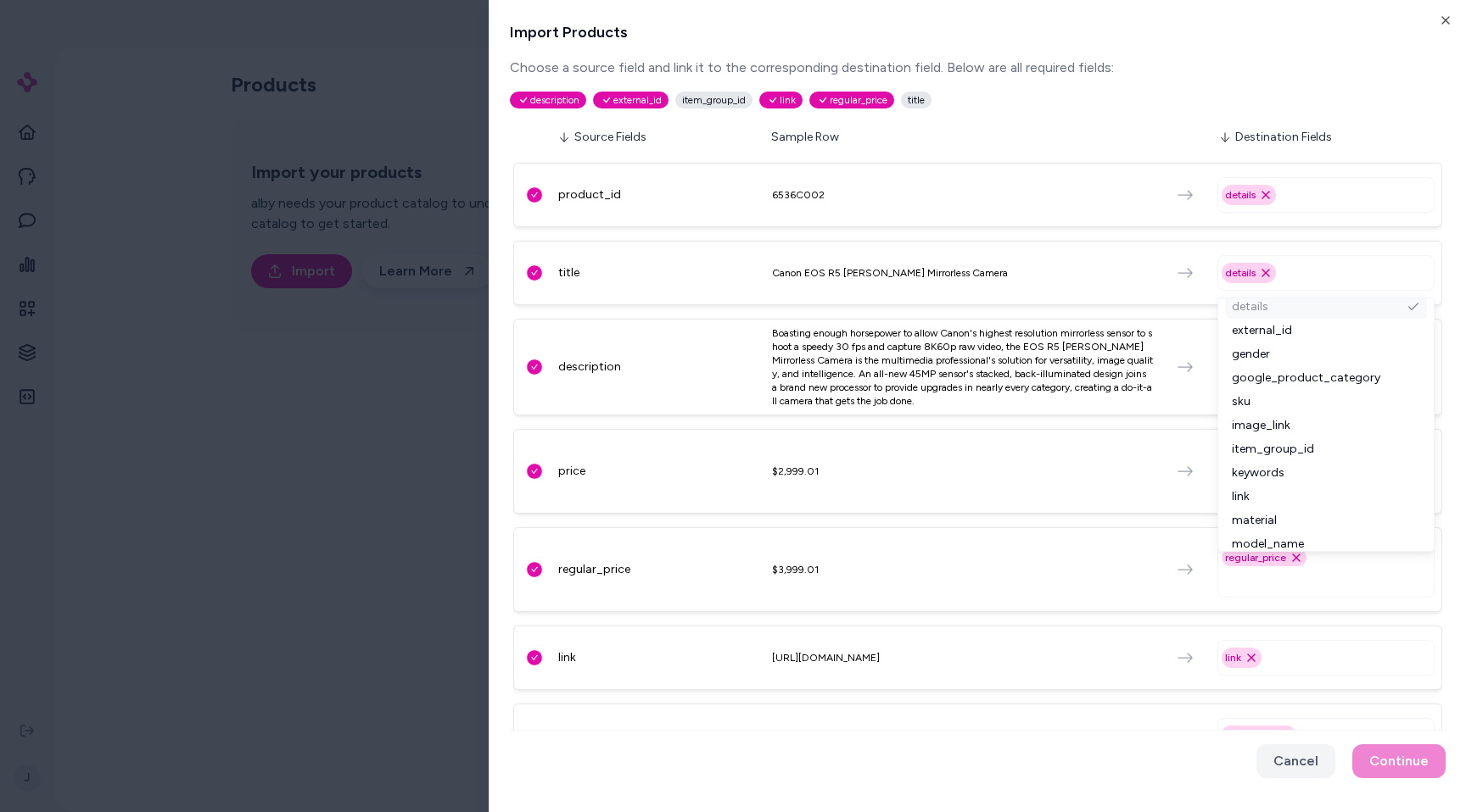
scroll to position [215, 0]
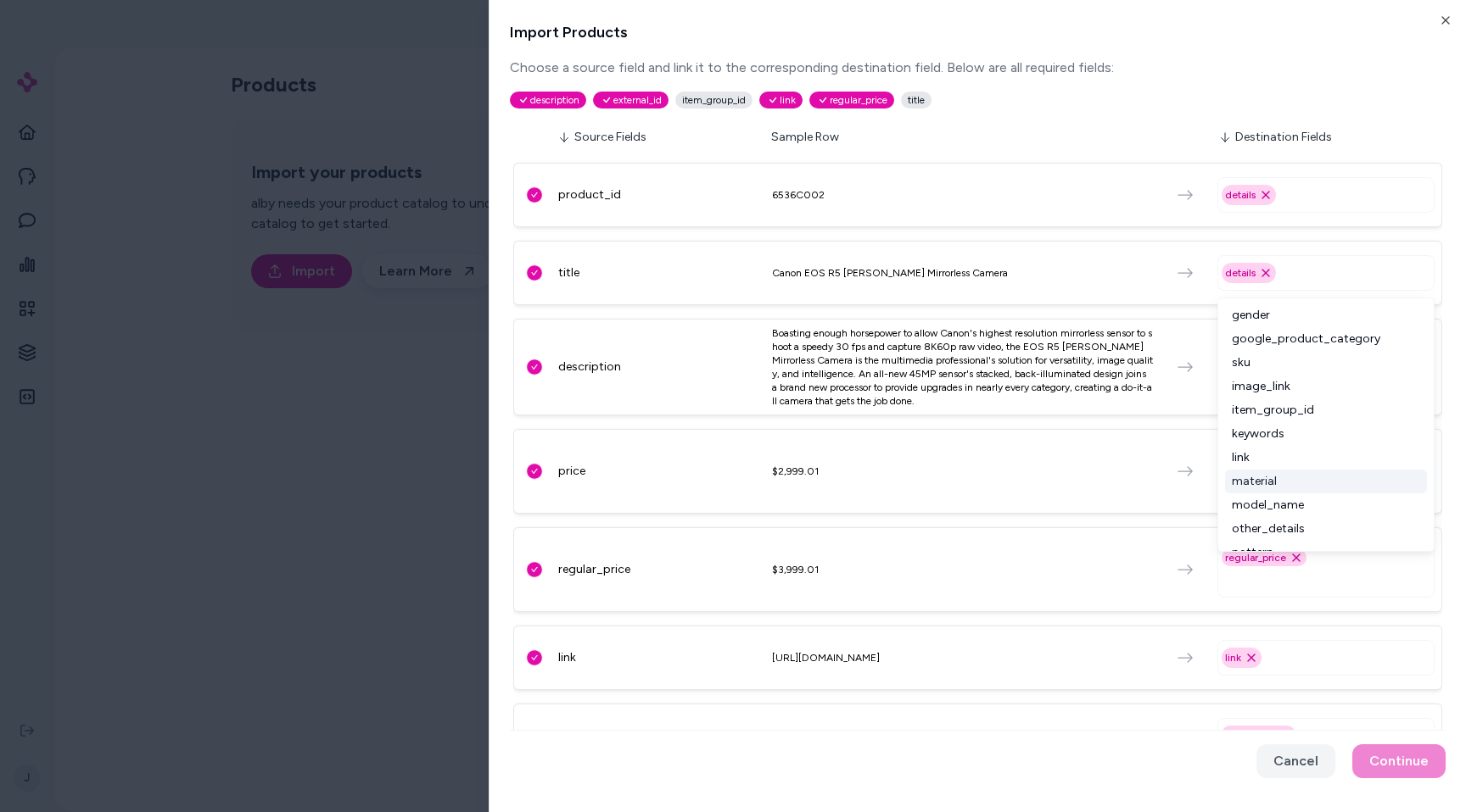
click at [1322, 477] on div "material" at bounding box center [1326, 482] width 202 height 23
click at [1330, 440] on div "keywords" at bounding box center [1326, 434] width 202 height 23
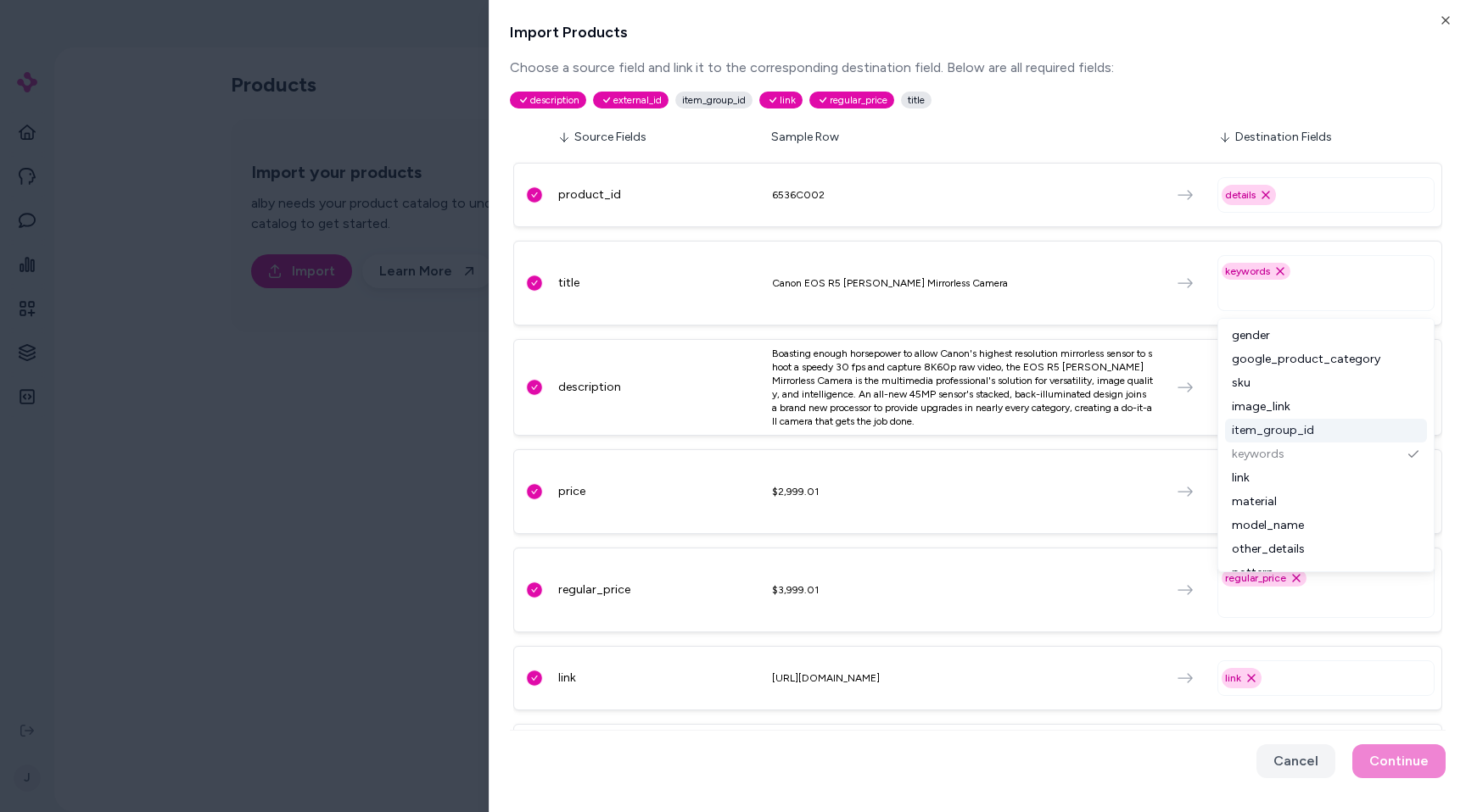
click at [1335, 401] on div "image_link" at bounding box center [1326, 406] width 202 height 23
click at [1342, 367] on div "google_product_category" at bounding box center [1326, 360] width 202 height 23
click at [1143, 440] on div "product_id 6536C002 details Remove details option title Canon EOS R5 Mark II Mi…" at bounding box center [977, 721] width 929 height 1131
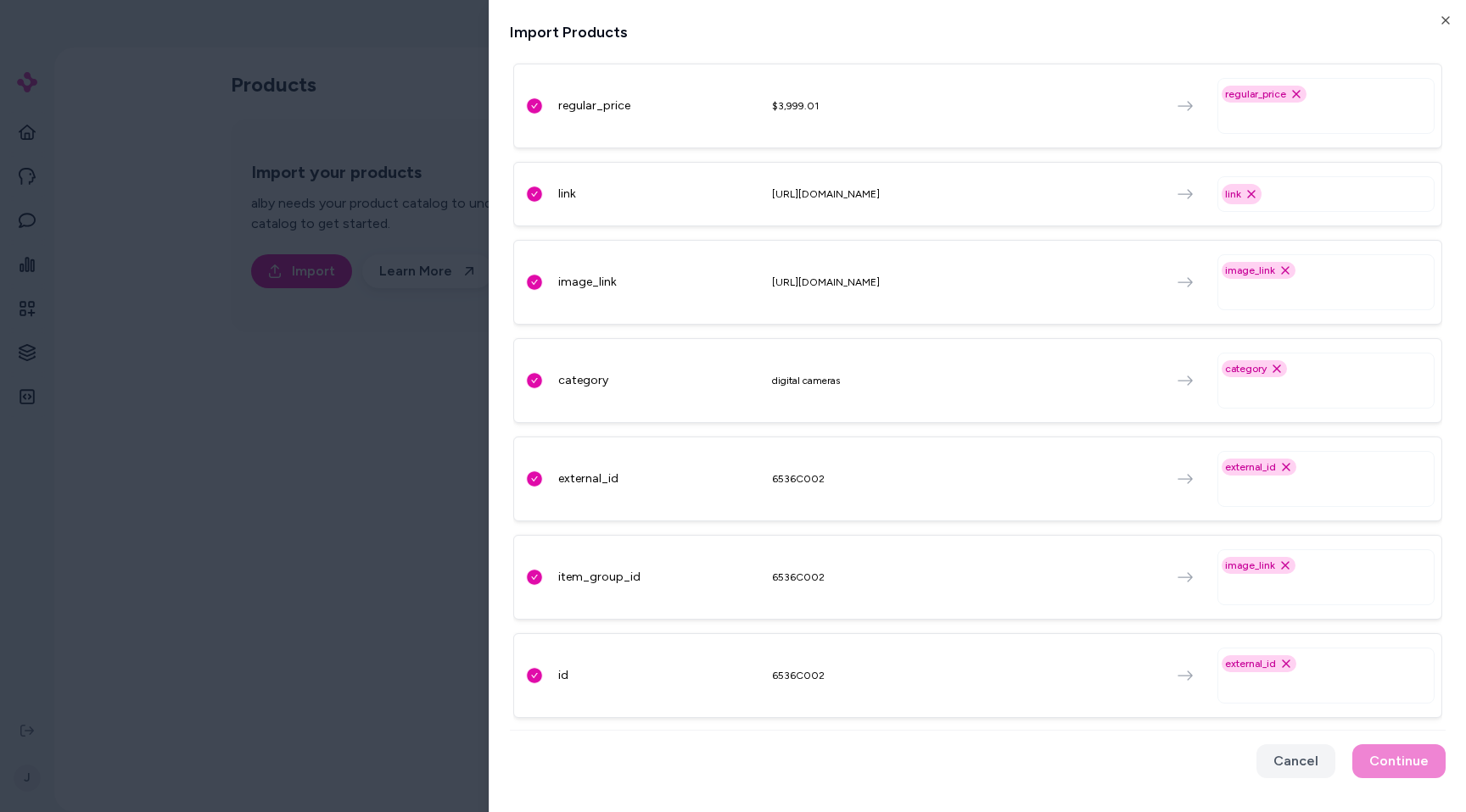
scroll to position [561, 0]
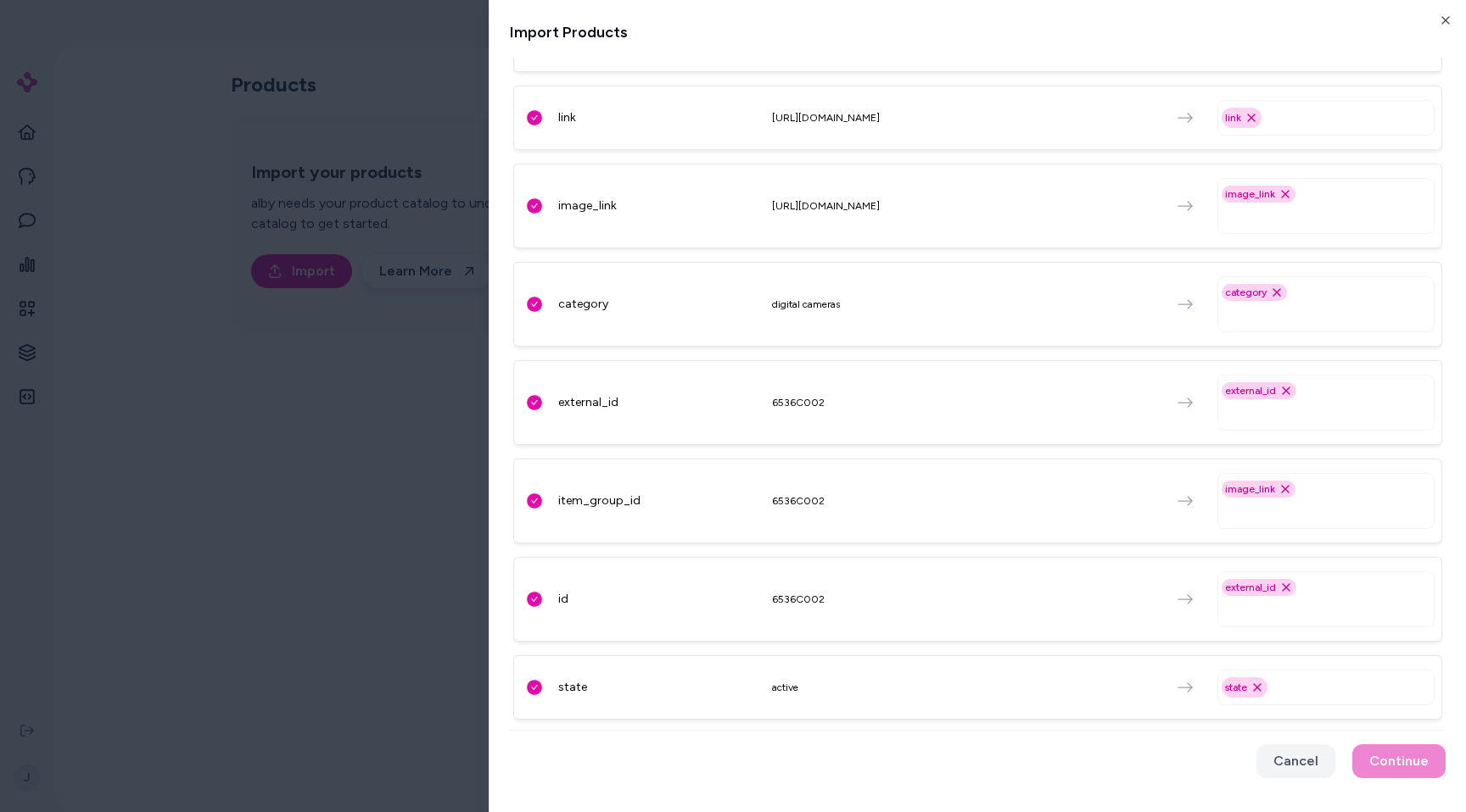
click at [1339, 512] on input "text" at bounding box center [1328, 511] width 202 height 20
click at [1320, 674] on div "currency" at bounding box center [1326, 674] width 202 height 23
click at [1290, 643] on div "color" at bounding box center [1326, 650] width 202 height 23
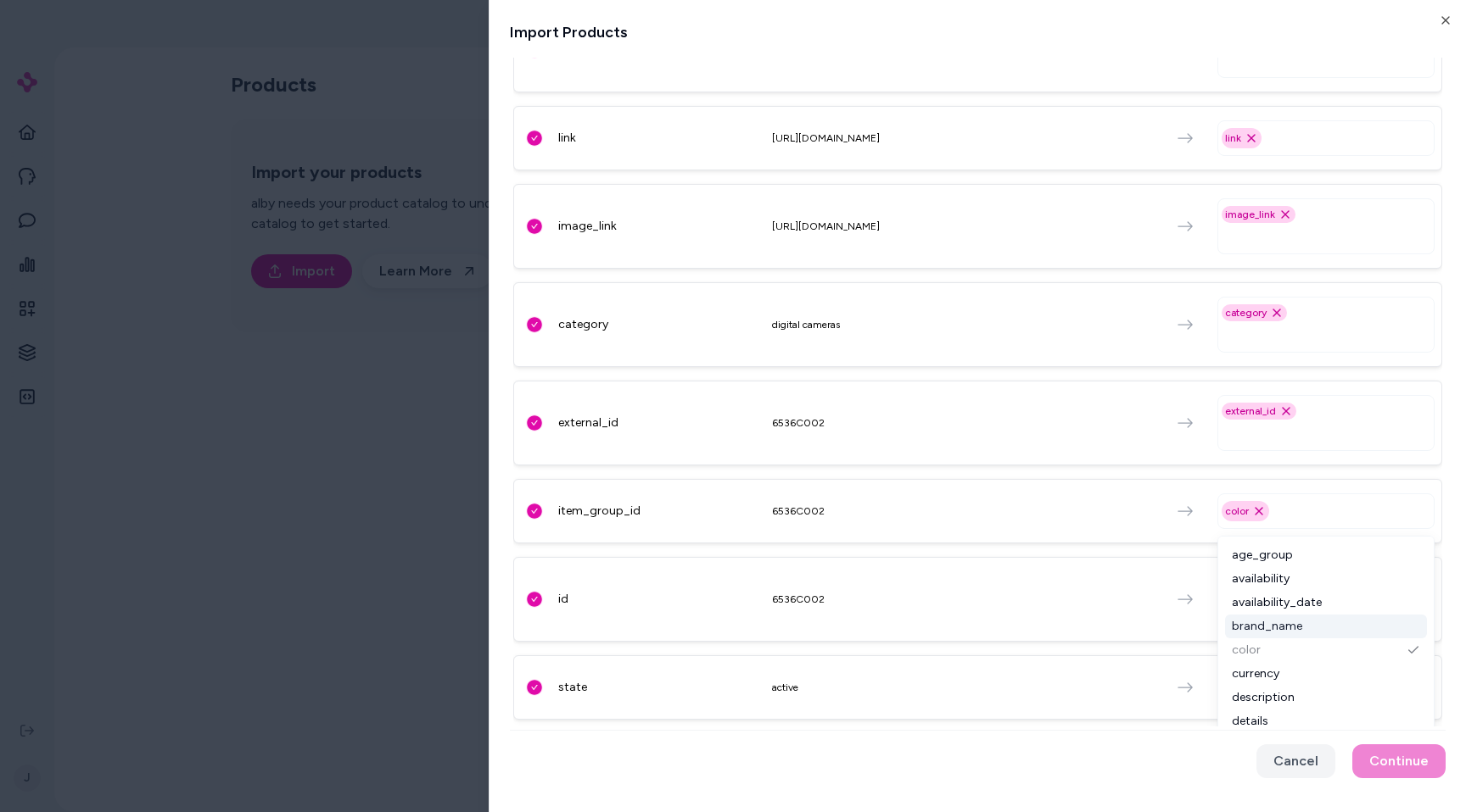
click at [1294, 623] on div "brand_name" at bounding box center [1326, 627] width 202 height 23
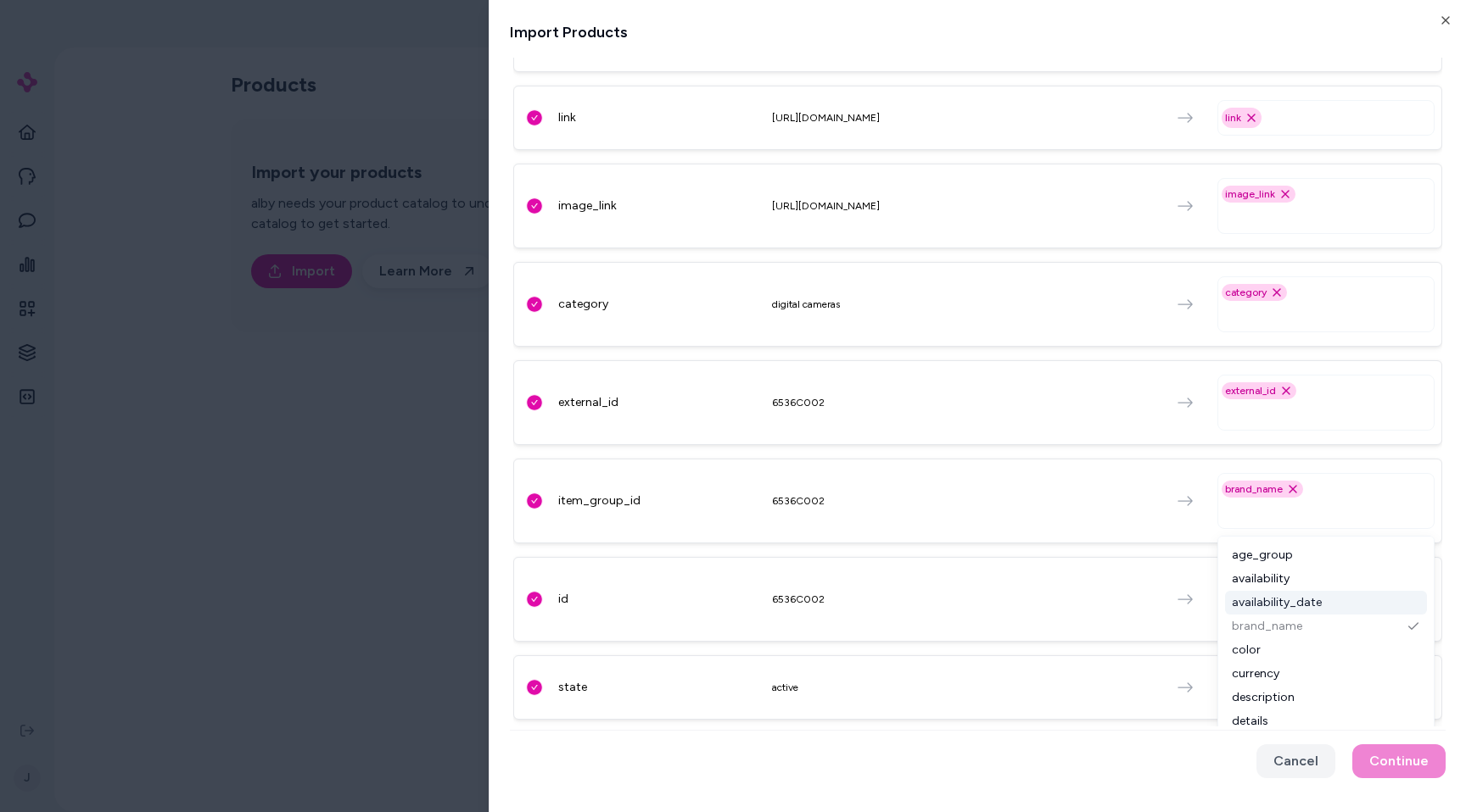
click at [1143, 592] on div "id 6536C002 external_id Remove external_id option" at bounding box center [977, 599] width 929 height 85
click at [1332, 597] on div "external_id Remove external_id option" at bounding box center [1326, 599] width 218 height 56
click at [1330, 588] on div "external_id Remove external_id option" at bounding box center [1326, 599] width 218 height 56
click at [1287, 681] on input "text" at bounding box center [1354, 687] width 153 height 20
click at [1295, 611] on input "text" at bounding box center [1328, 609] width 202 height 20
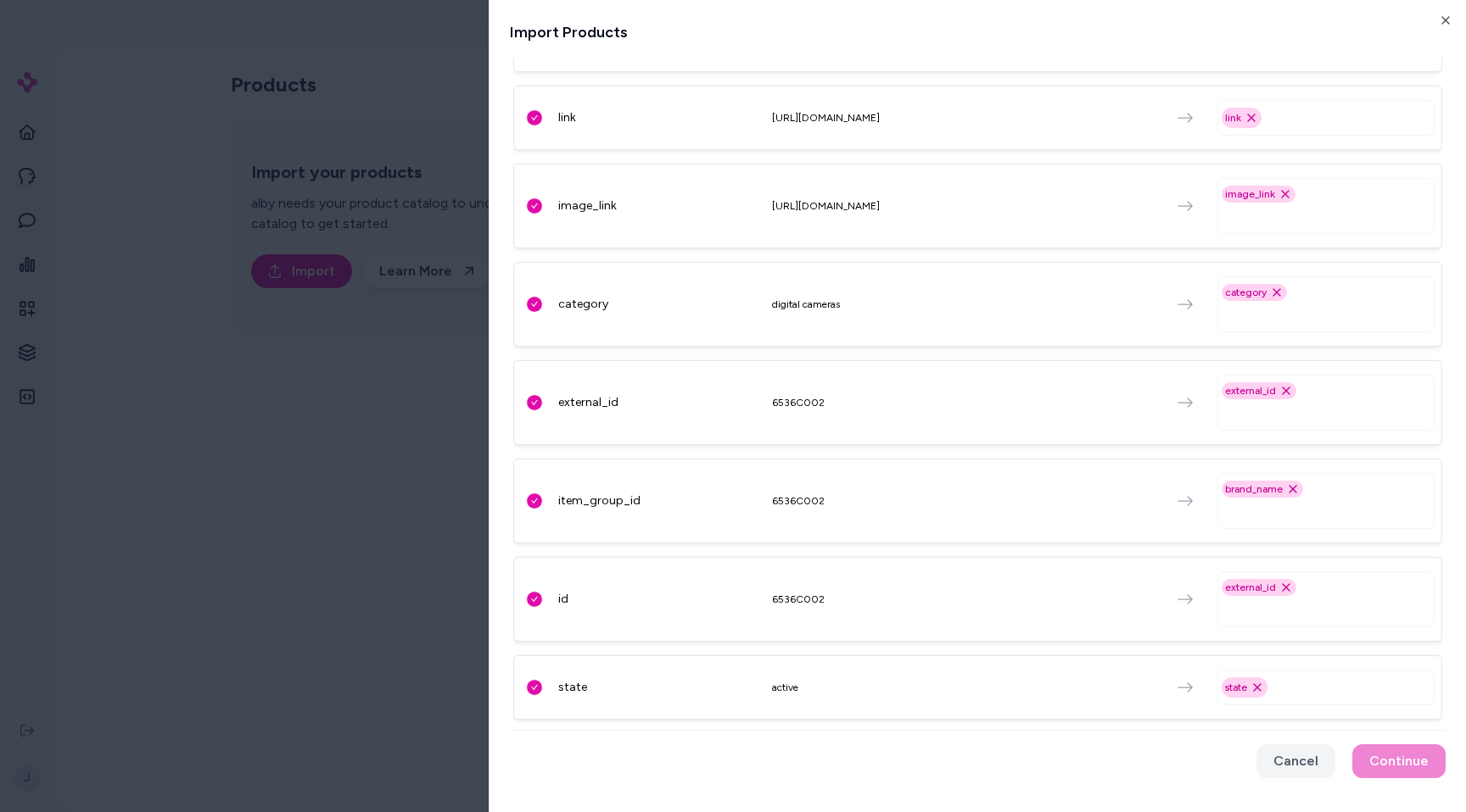
click at [1313, 584] on div "external_id Remove external_id option" at bounding box center [1326, 599] width 218 height 56
click at [1281, 599] on input "text" at bounding box center [1328, 609] width 202 height 20
click at [1267, 677] on div "availability" at bounding box center [1326, 677] width 202 height 23
click at [1286, 666] on div "availability" at bounding box center [1326, 677] width 202 height 23
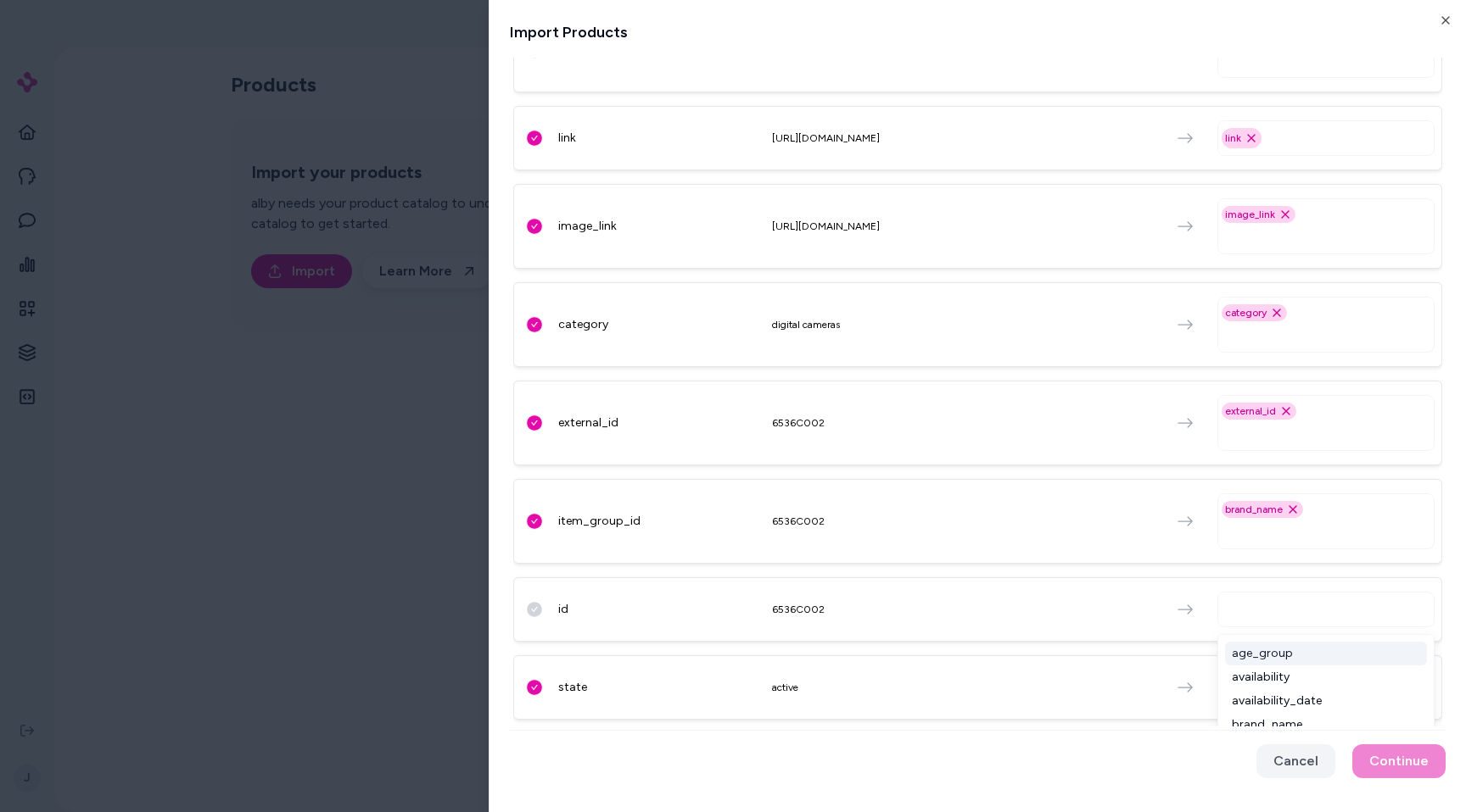
click at [1293, 654] on div "age_group" at bounding box center [1326, 653] width 202 height 23
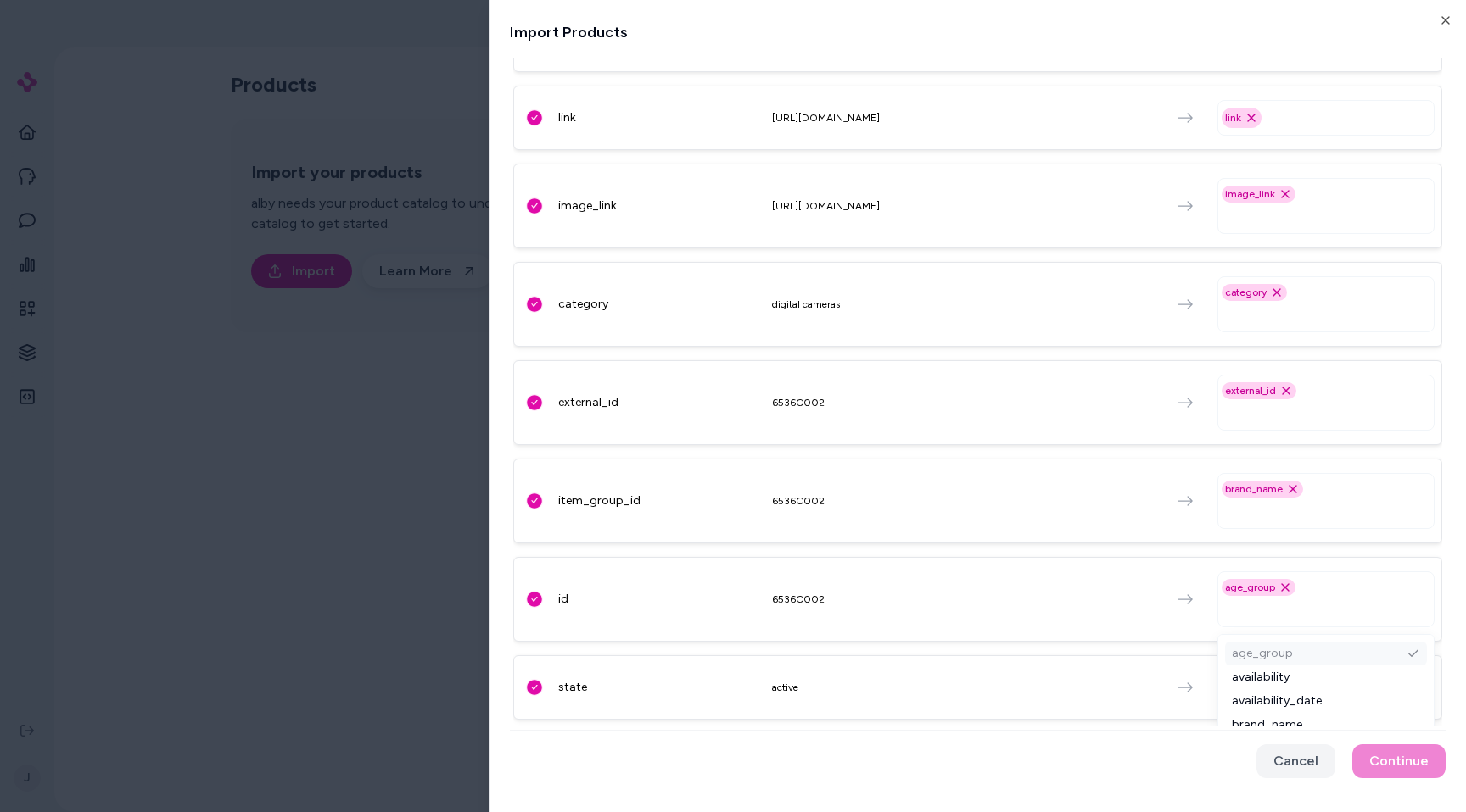
click at [1321, 557] on div "product_id 6536C002 details Remove details option title Canon EOS R5 Mark II Mi…" at bounding box center [977, 161] width 929 height 1131
click at [1324, 400] on div "external_id Remove external_id option" at bounding box center [1326, 402] width 218 height 56
click at [1265, 407] on input "text" at bounding box center [1328, 412] width 202 height 20
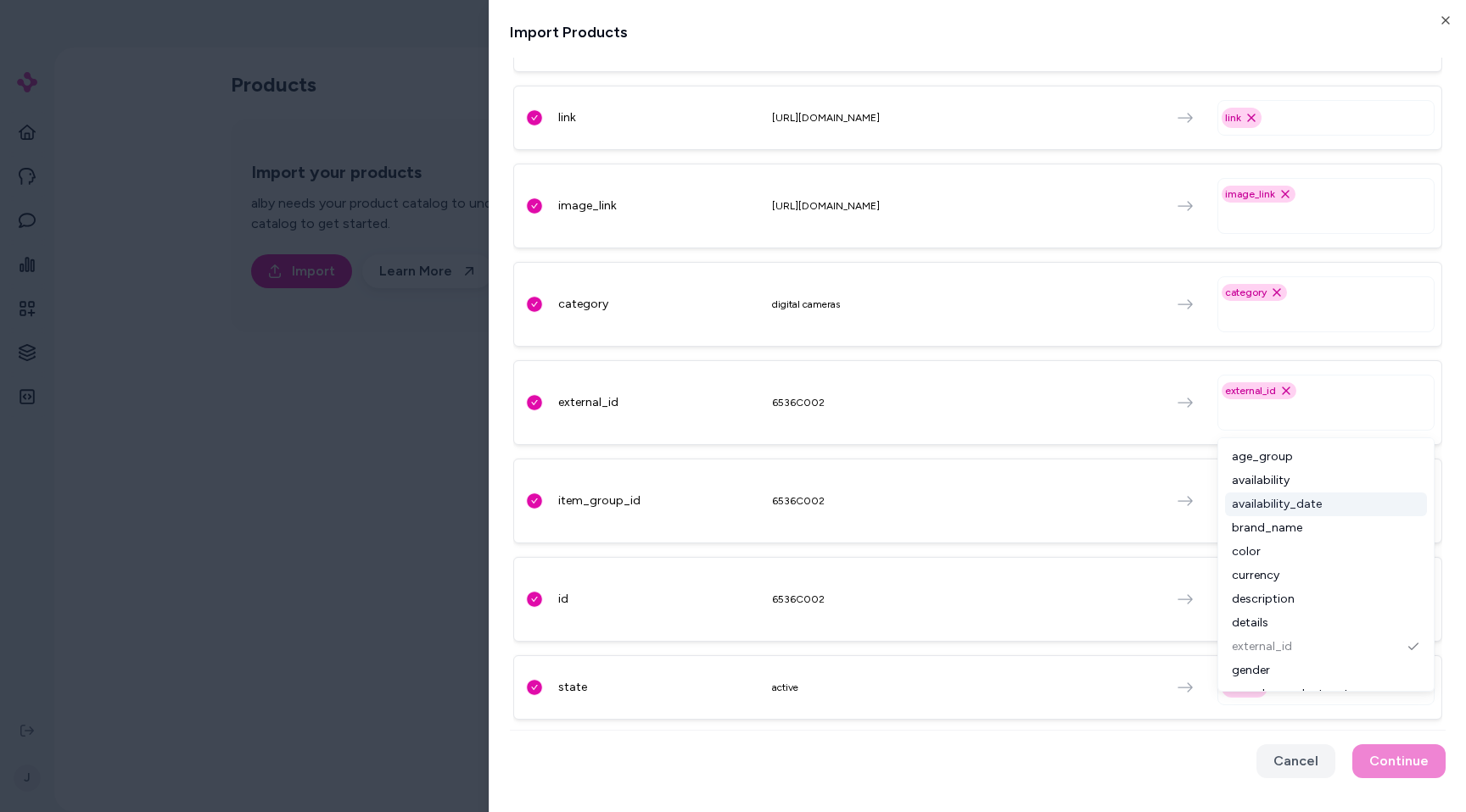
click at [1274, 505] on div "availability_date" at bounding box center [1326, 504] width 202 height 23
click at [1279, 544] on div "color" at bounding box center [1326, 552] width 202 height 23
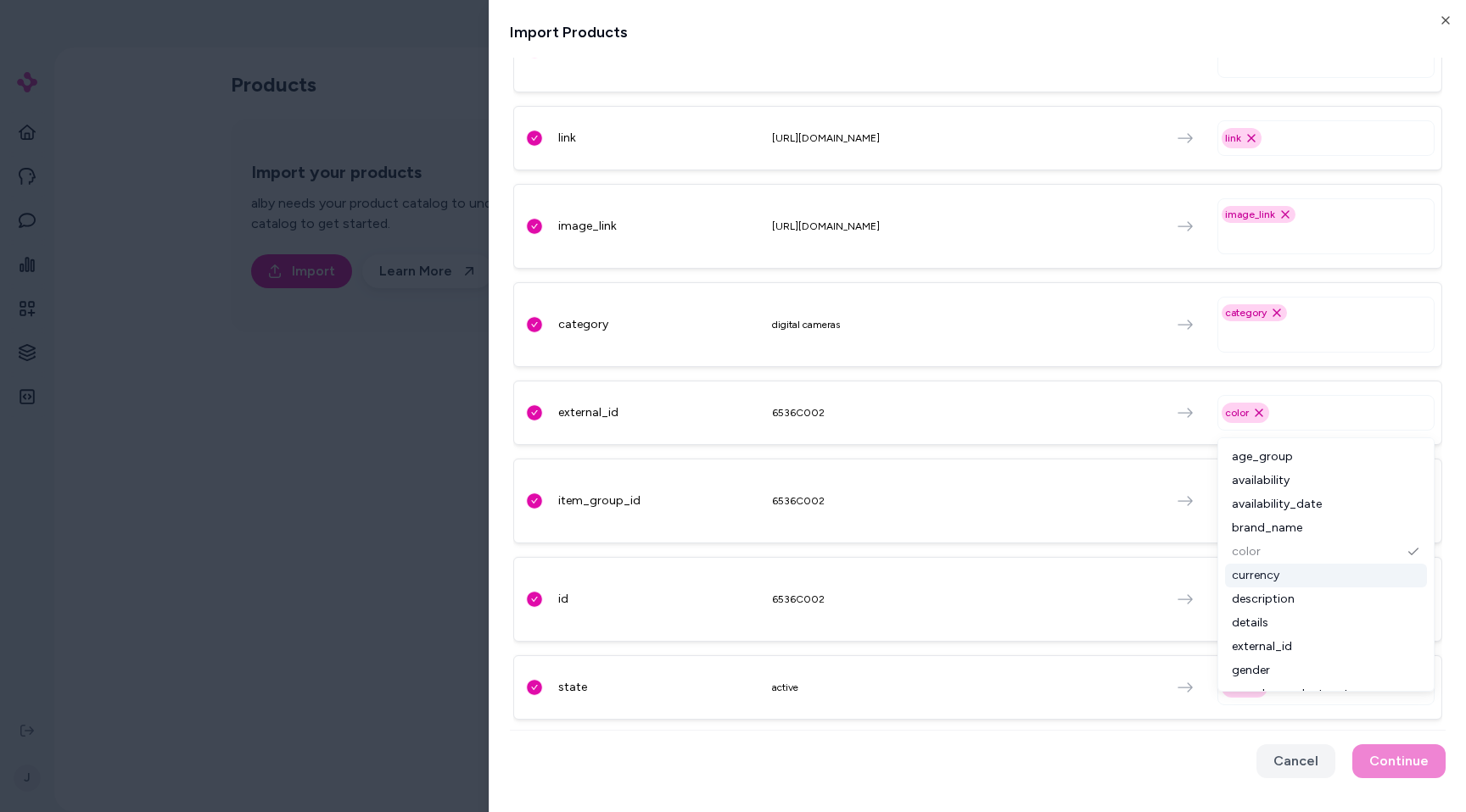
click at [1285, 585] on div "currency" at bounding box center [1326, 575] width 202 height 23
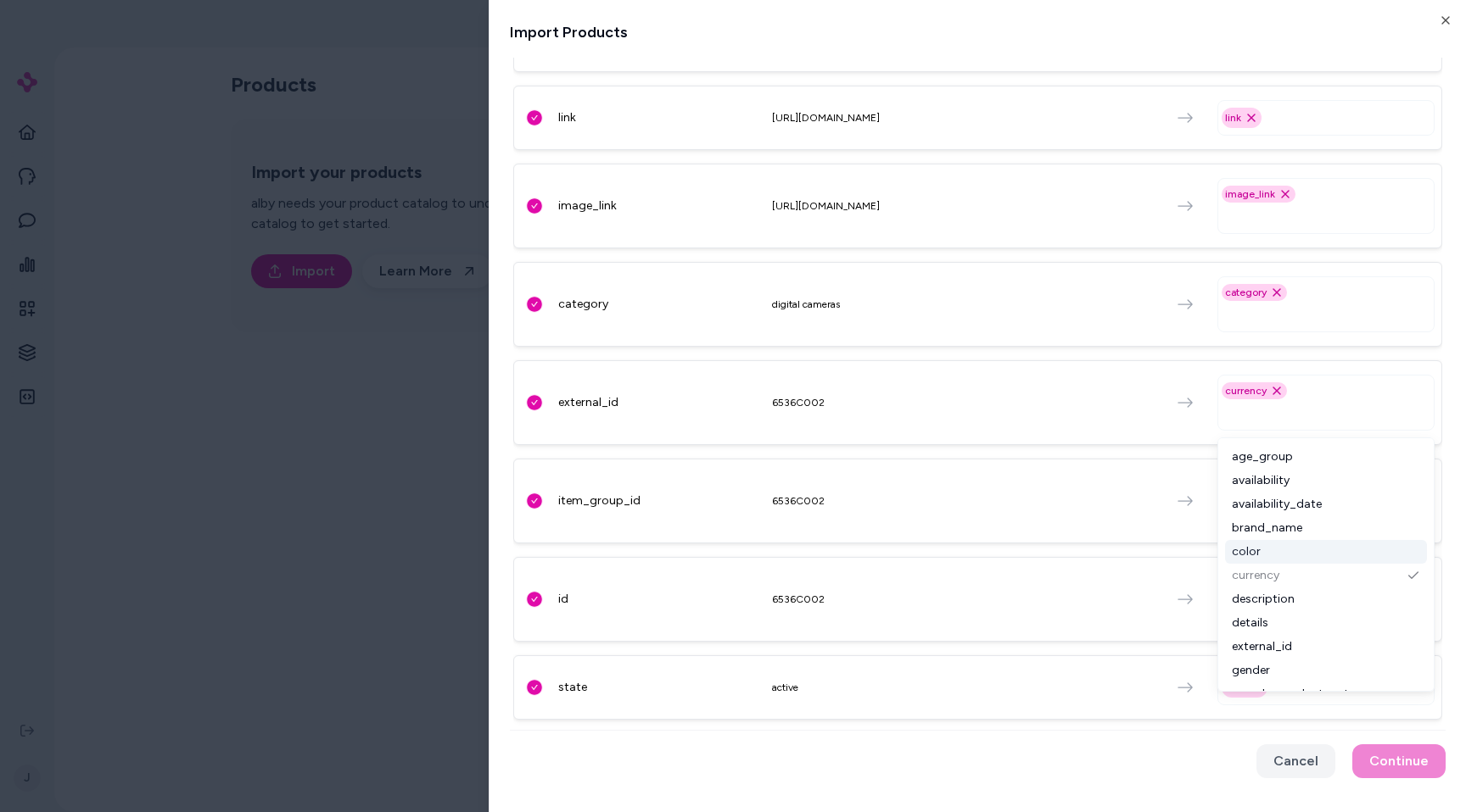
click at [1091, 402] on div "6536C002" at bounding box center [963, 403] width 381 height 14
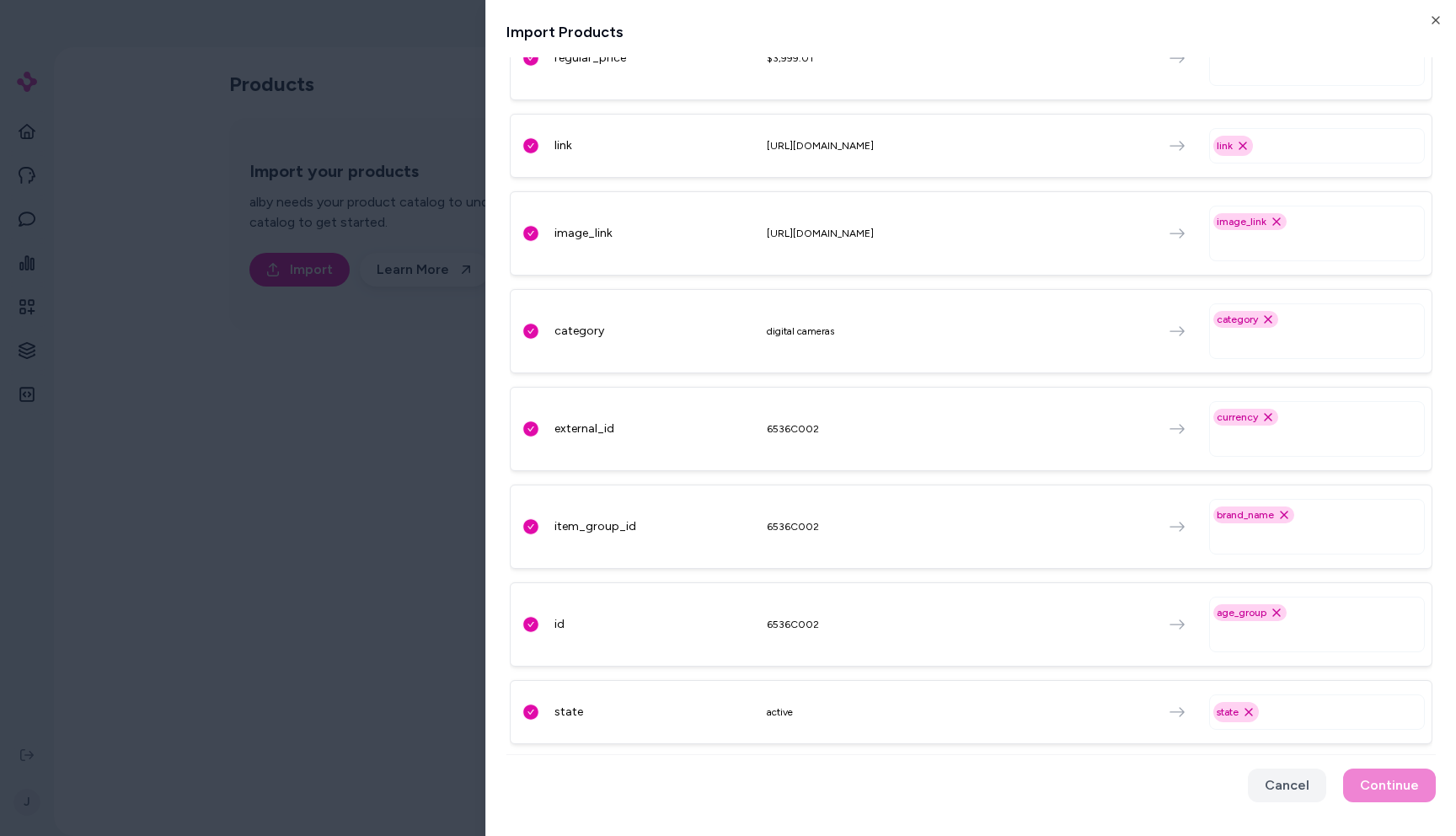
scroll to position [528, 0]
click at [1368, 637] on input "text" at bounding box center [1319, 635] width 201 height 20
click at [1342, 525] on div "brand_name Remove brand_name option" at bounding box center [1317, 526] width 216 height 55
click at [1317, 522] on div "brand_name Remove brand_name option" at bounding box center [1317, 526] width 216 height 55
click at [1272, 444] on input "text" at bounding box center [1319, 439] width 201 height 20
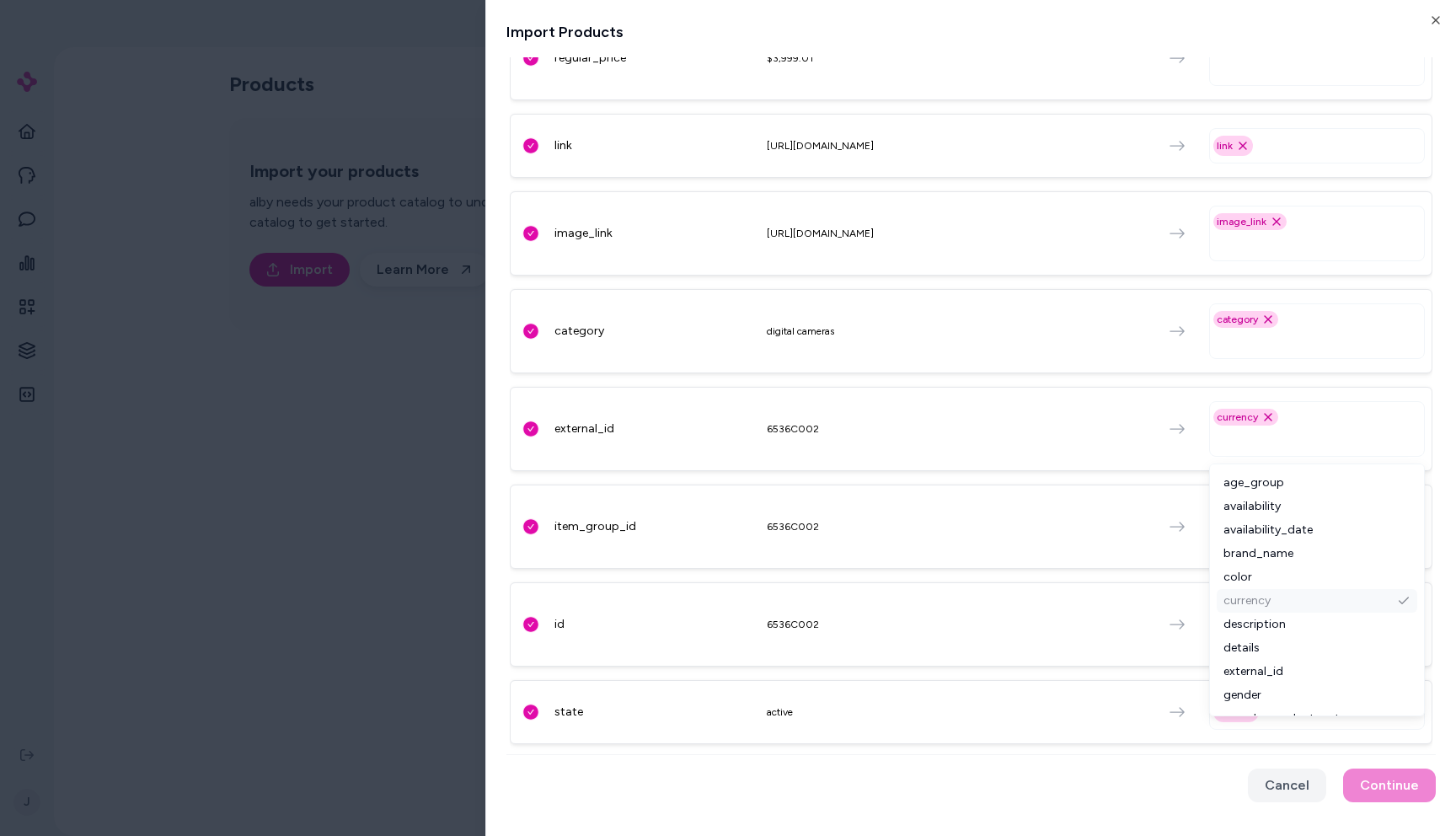
click at [1265, 593] on div "currency" at bounding box center [1317, 601] width 201 height 23
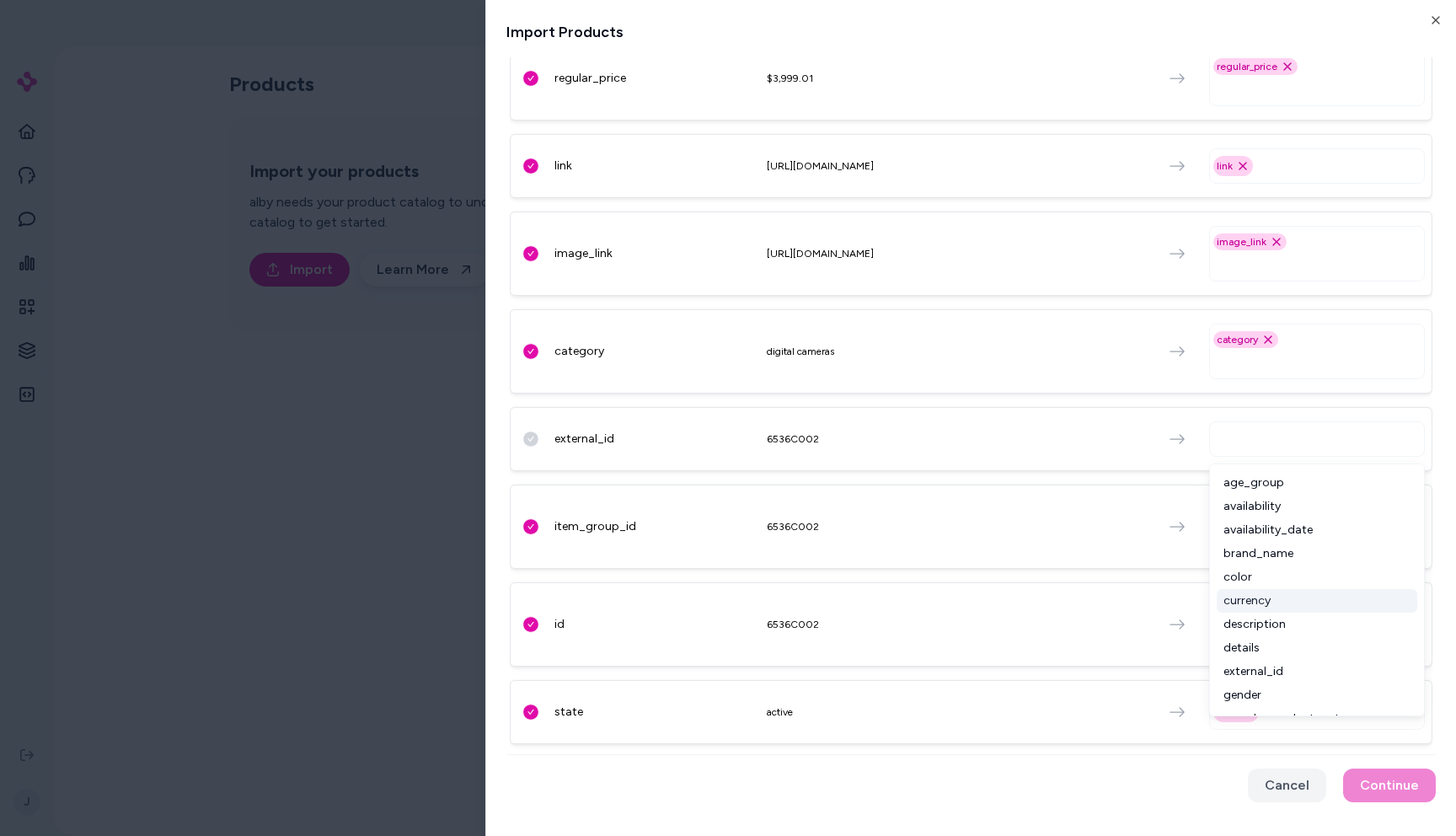
click at [1272, 615] on div "description" at bounding box center [1317, 624] width 201 height 23
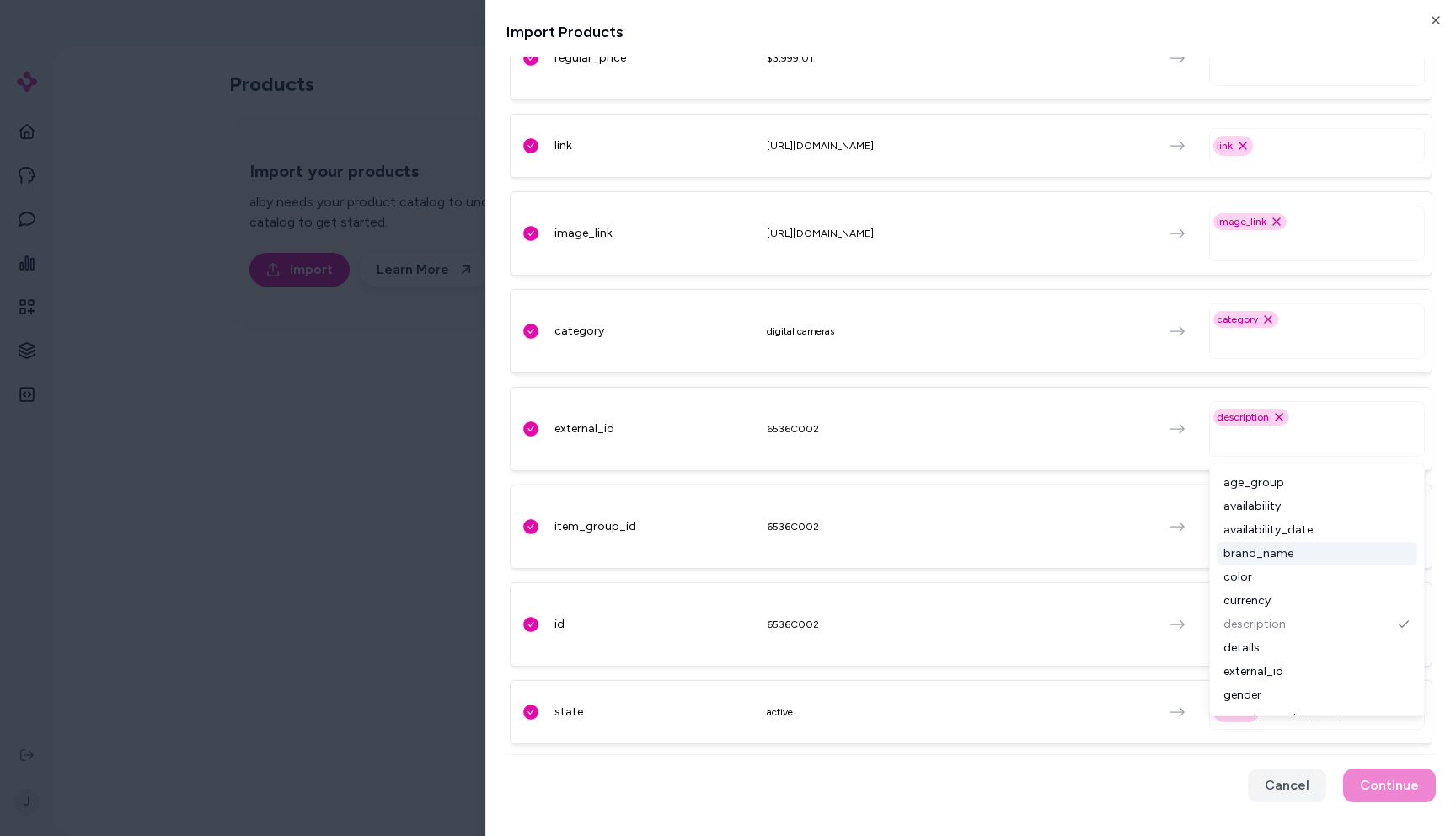
click at [1277, 553] on div "brand_name" at bounding box center [1317, 553] width 201 height 23
click at [1281, 527] on div "availability_date" at bounding box center [1317, 530] width 201 height 23
click at [1287, 502] on div "availability" at bounding box center [1317, 507] width 201 height 23
click at [1292, 480] on div "age_group" at bounding box center [1317, 482] width 201 height 23
click at [1282, 425] on div "age_group Remove age_group option" at bounding box center [1317, 428] width 216 height 55
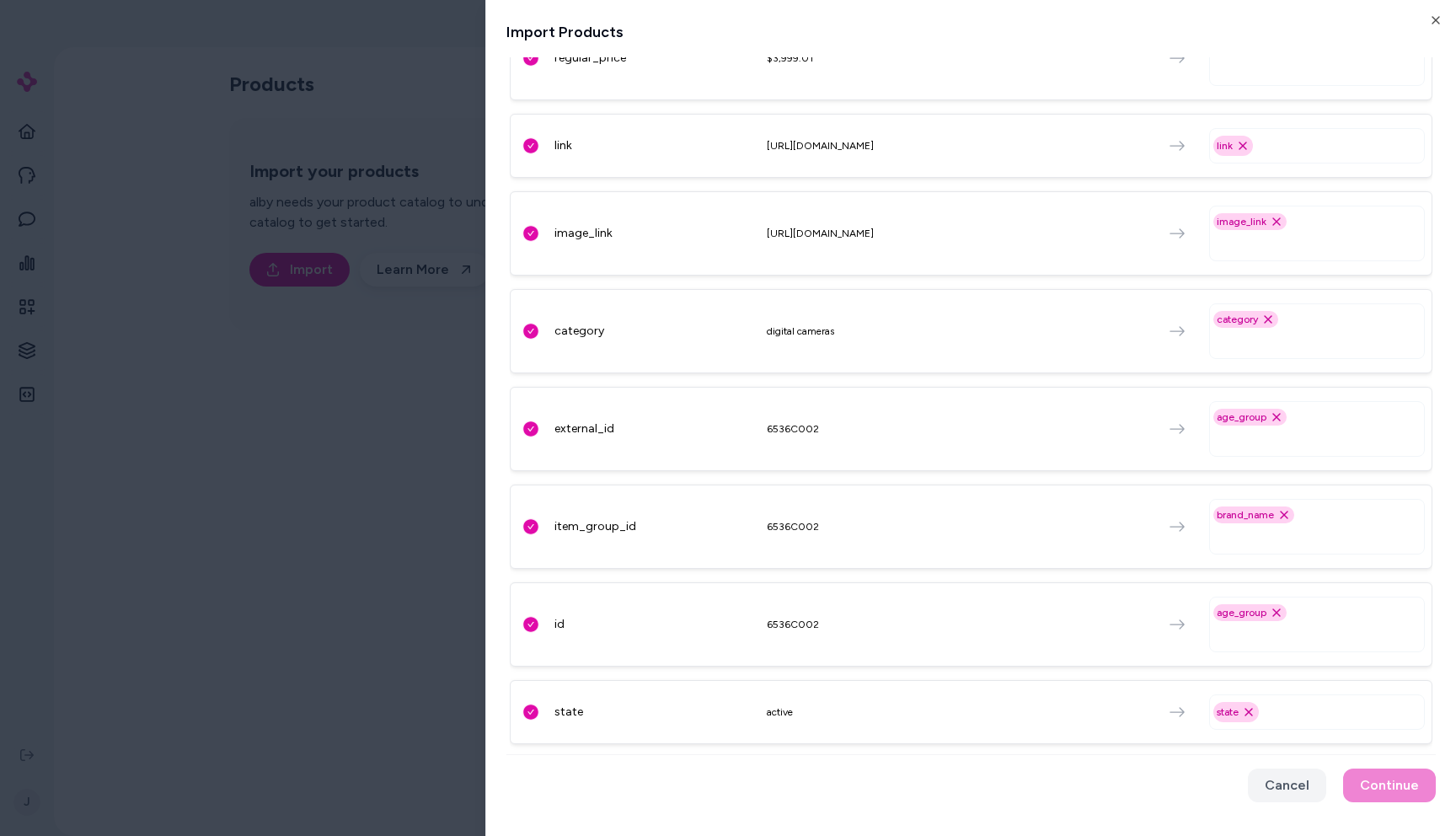
click at [1271, 409] on div "age_group Remove age_group option" at bounding box center [1251, 417] width 74 height 16
click at [1274, 419] on icon "Remove age_group option" at bounding box center [1277, 418] width 14 height 14
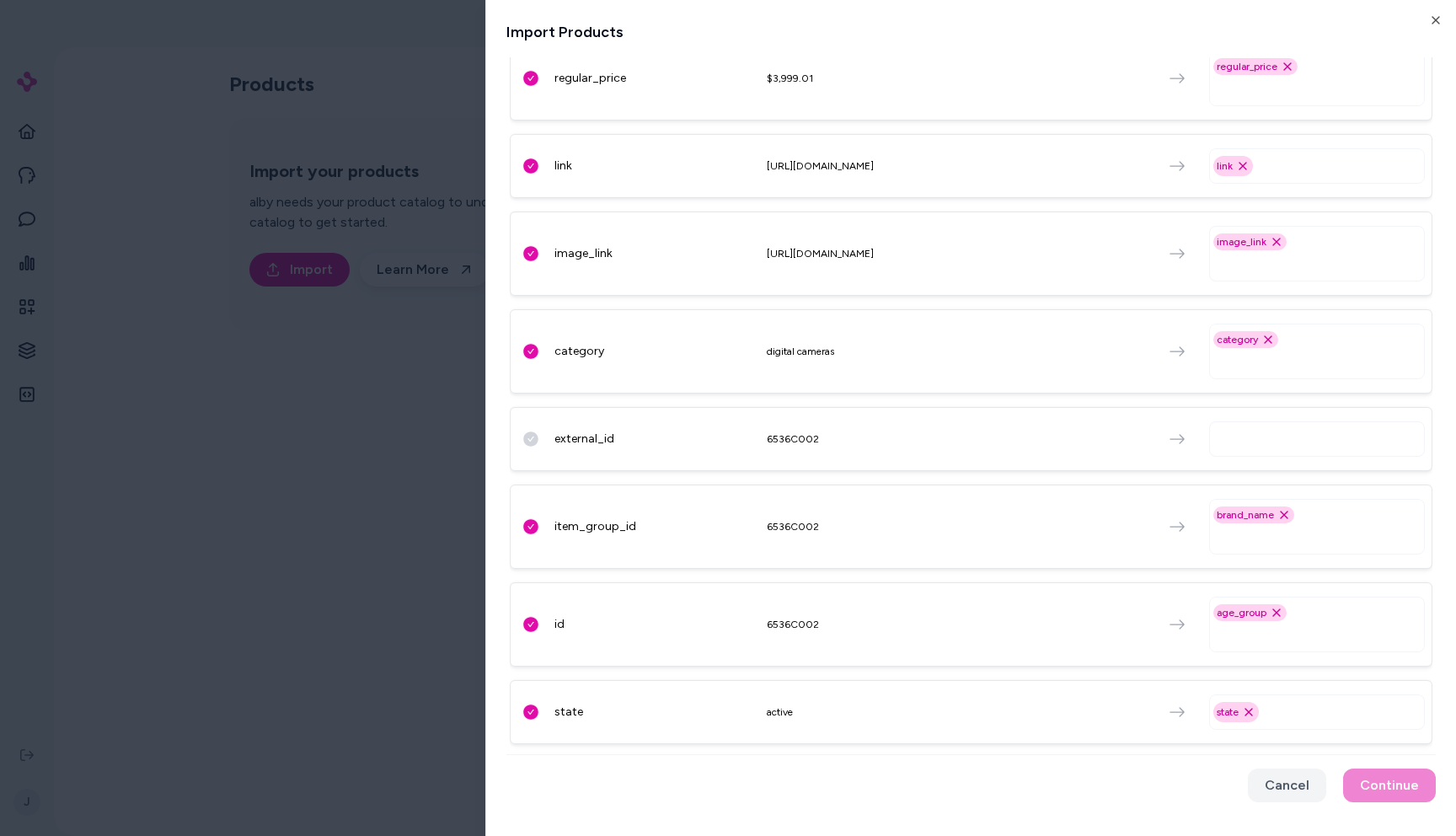
click at [256, 306] on div at bounding box center [728, 418] width 1456 height 836
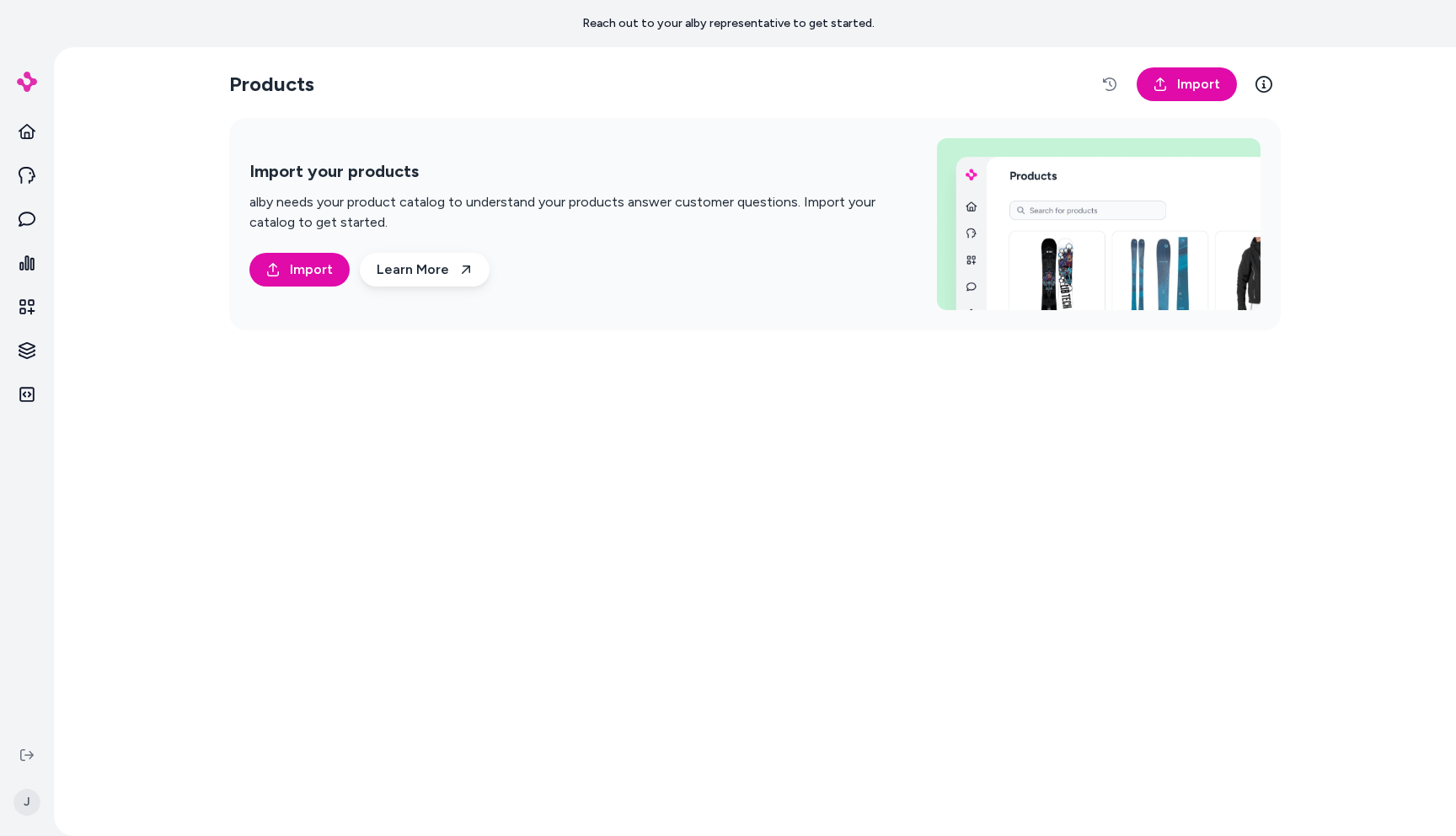
click at [172, 38] on div "Reach out to your alby representative to get started." at bounding box center [728, 23] width 1456 height 47
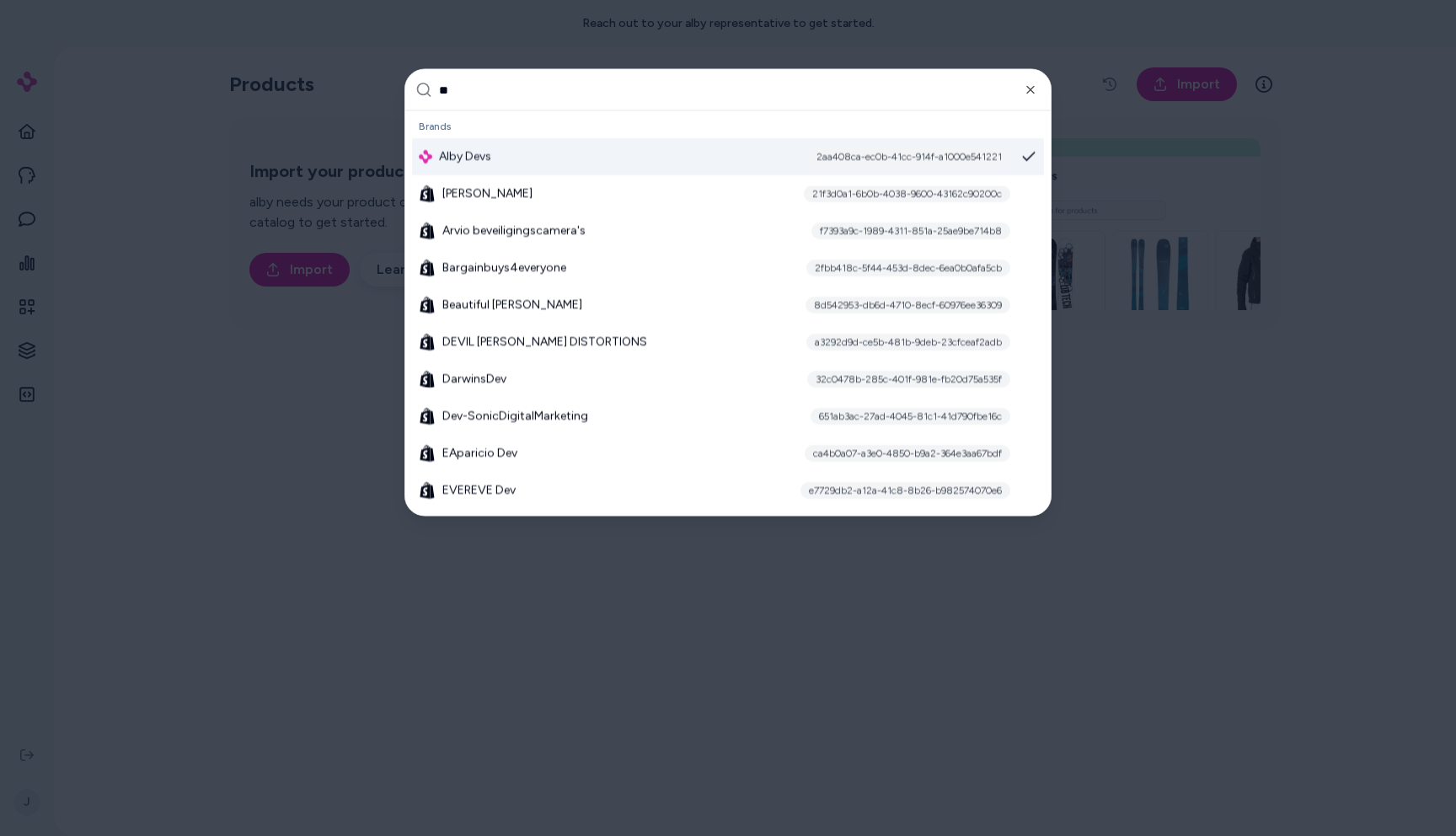
type input "***"
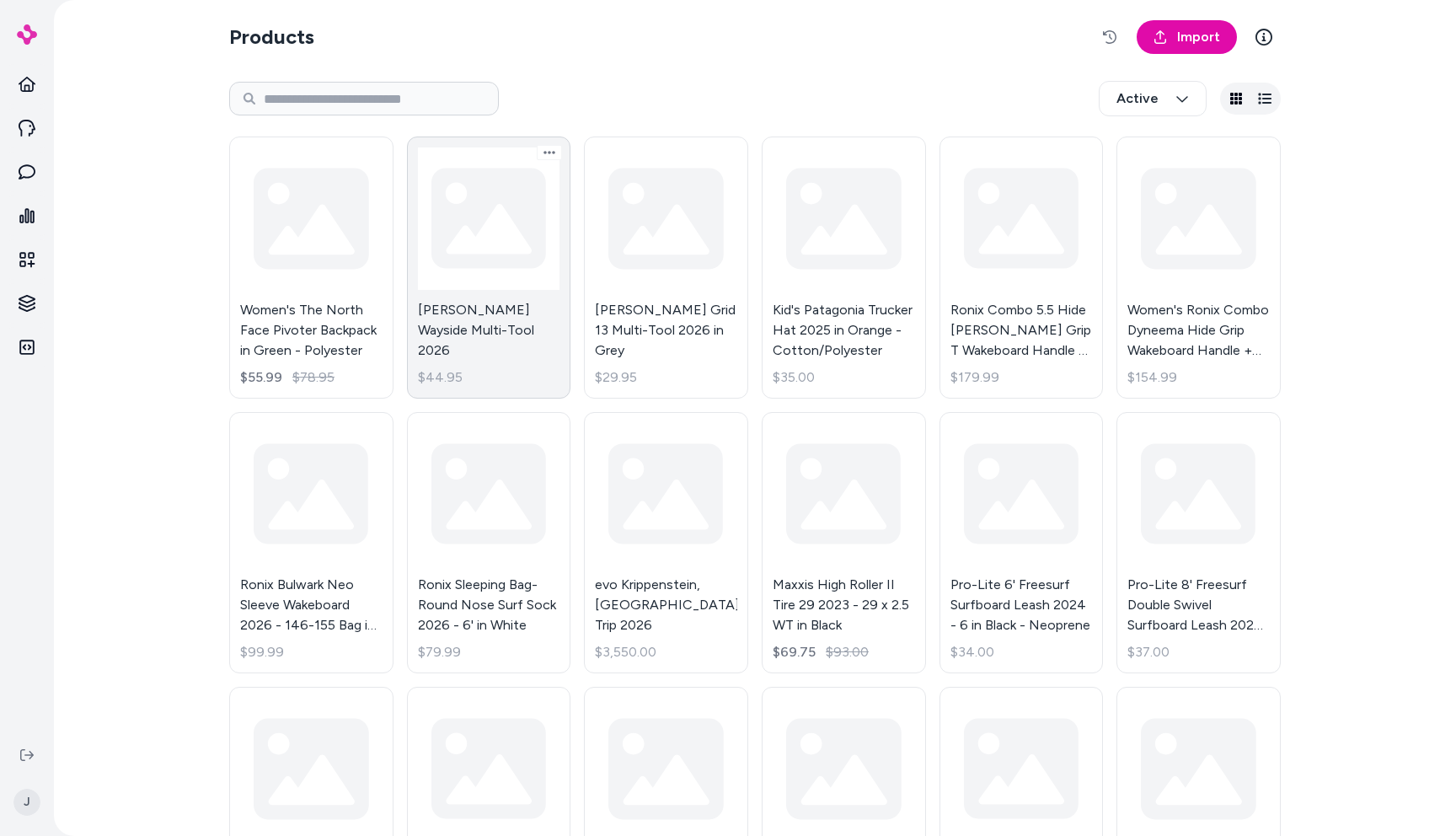
click at [478, 319] on link "[PERSON_NAME] Wayside Multi-Tool 2026 $44.95" at bounding box center [489, 267] width 165 height 263
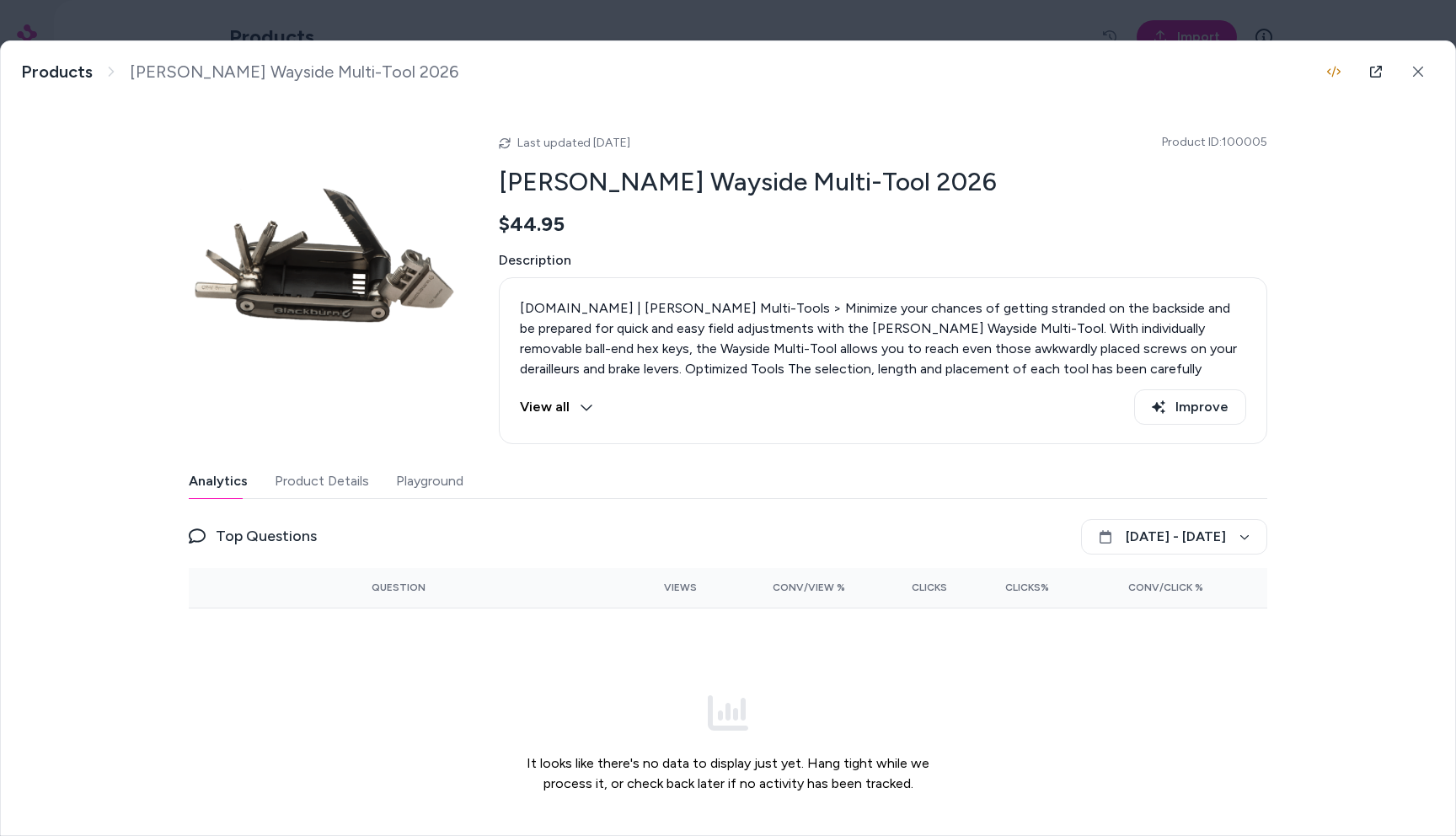
click at [877, 21] on div at bounding box center [728, 418] width 1456 height 836
